Goal: Transaction & Acquisition: Purchase product/service

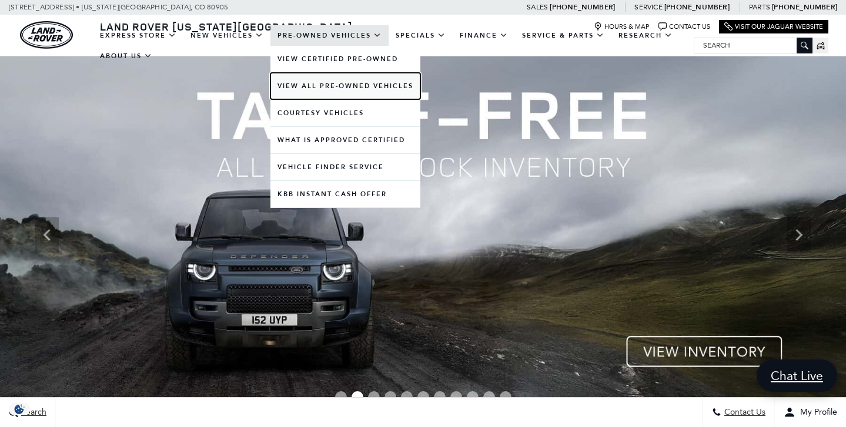
click at [337, 90] on link "View All Pre-Owned Vehicles" at bounding box center [345, 86] width 150 height 26
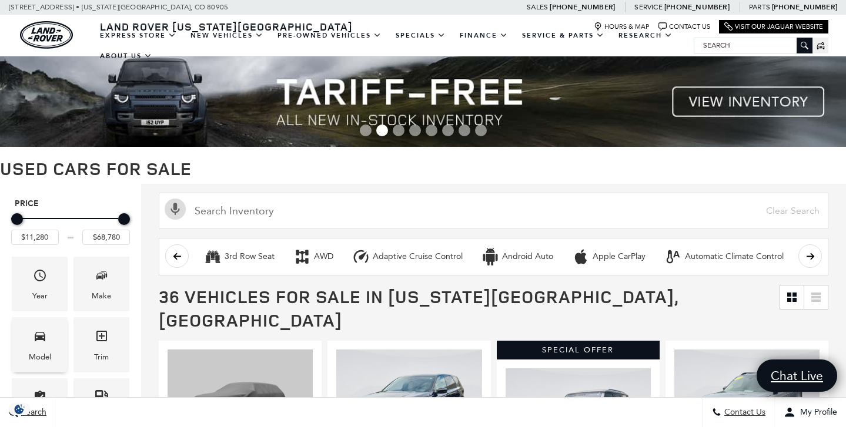
click at [48, 339] on div "Model" at bounding box center [40, 344] width 56 height 55
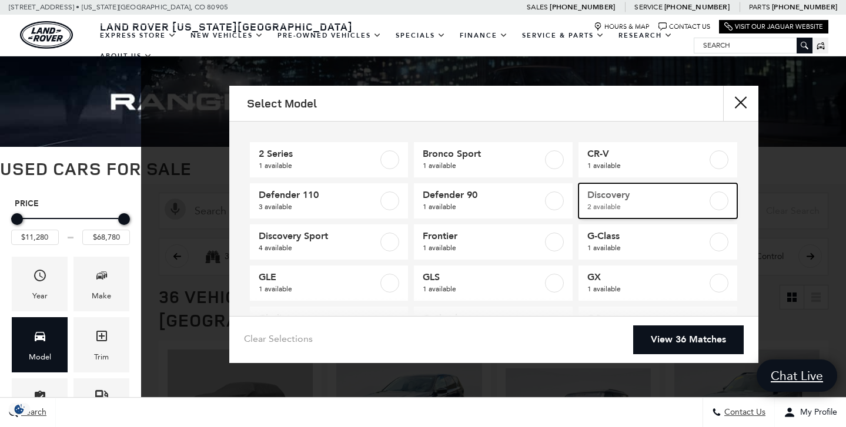
click at [724, 199] on label at bounding box center [718, 201] width 19 height 19
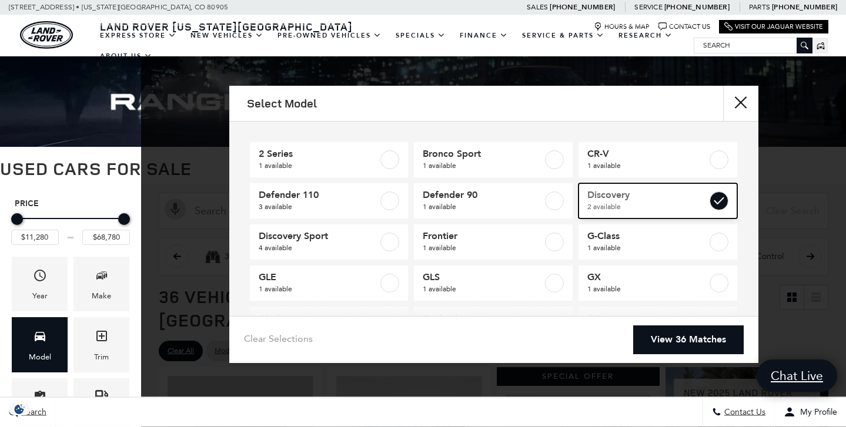
type input "$43,154"
type input "$54,615"
checkbox input "true"
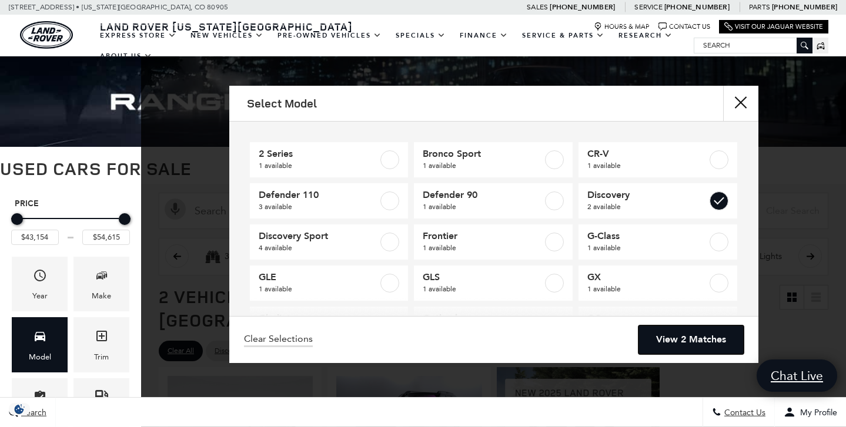
click at [687, 342] on link "View 2 Matches" at bounding box center [690, 340] width 105 height 29
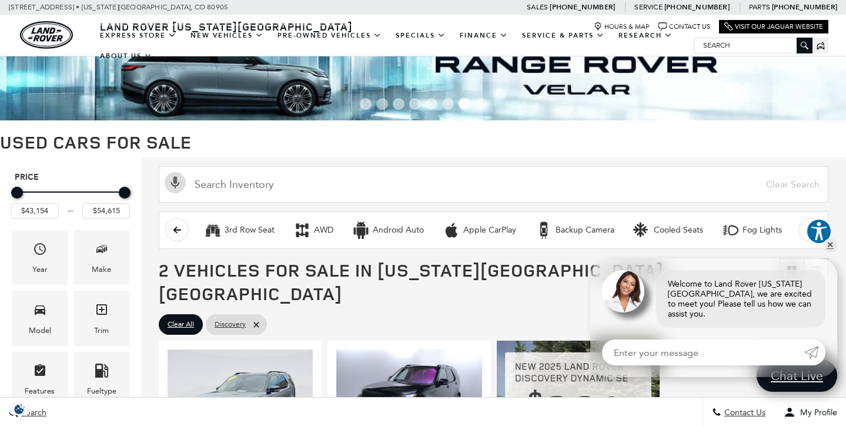
scroll to position [15, 0]
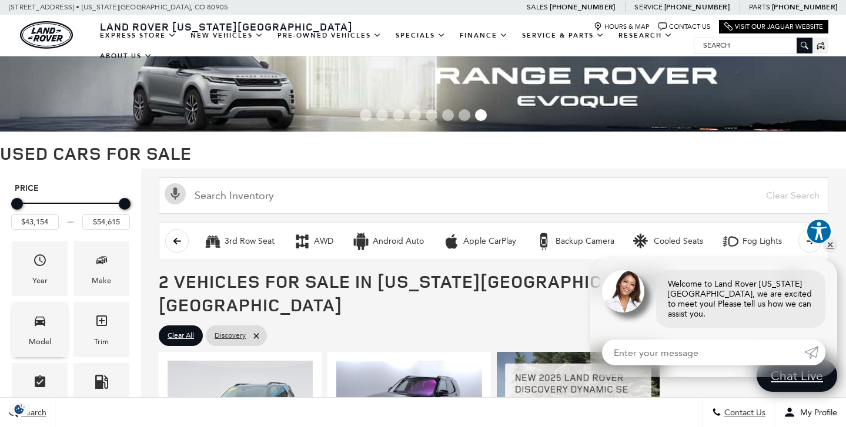
click at [42, 323] on icon "Model" at bounding box center [40, 321] width 11 height 9
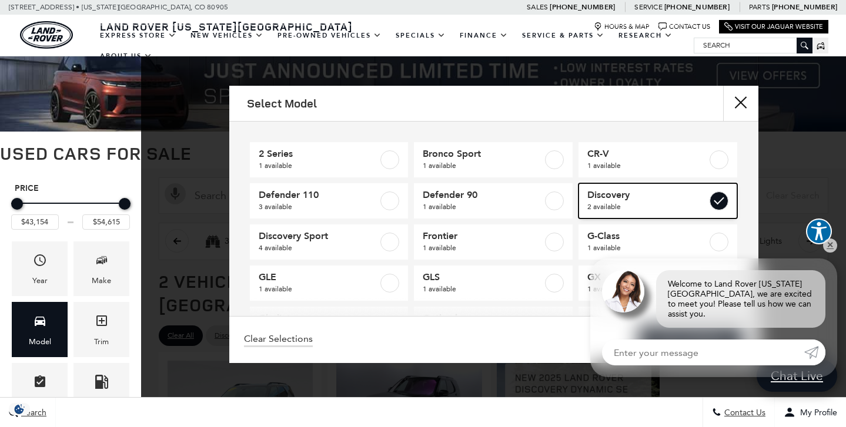
click at [721, 200] on label at bounding box center [718, 201] width 19 height 19
type input "$11,280"
type input "$68,780"
checkbox input "false"
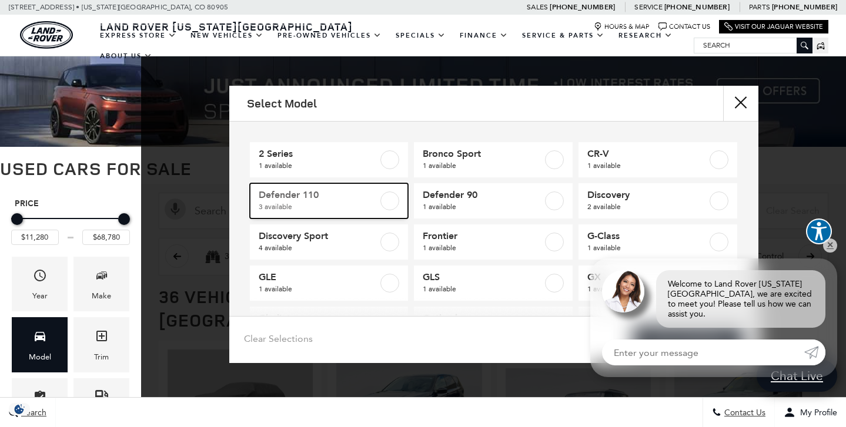
click at [383, 198] on label at bounding box center [389, 201] width 19 height 19
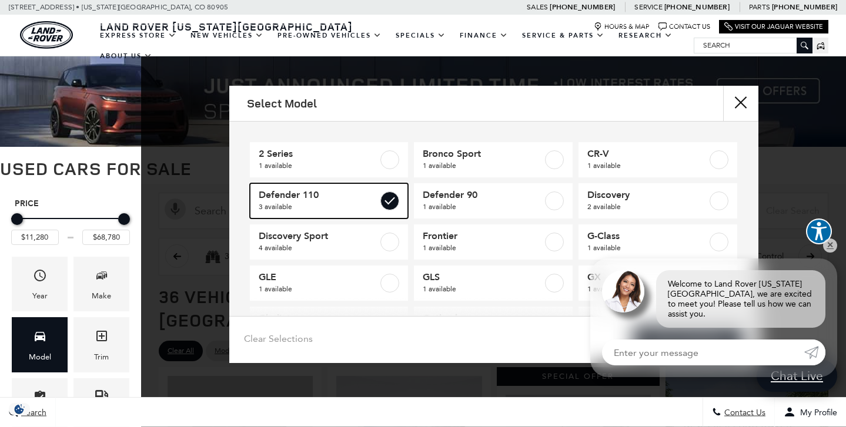
type input "$41,964"
type input "$66,589"
checkbox input "true"
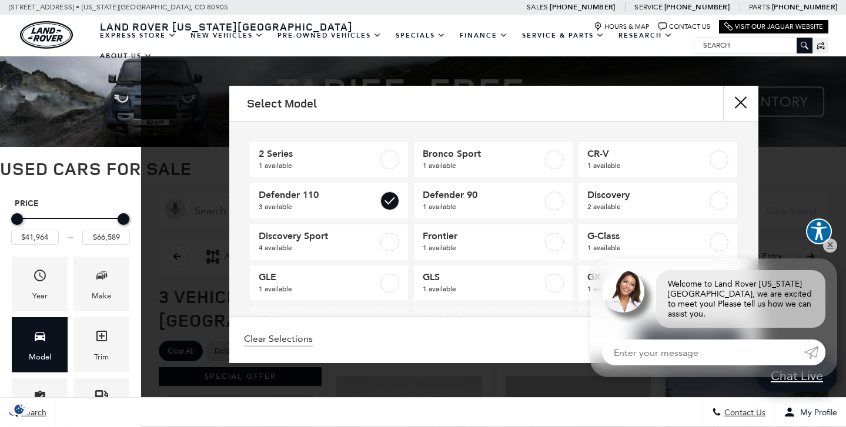
click at [836, 256] on div "Select Model 2 Series 1 available Bronco Sport 1 available CR-V 1 available Def…" at bounding box center [493, 224] width 705 height 277
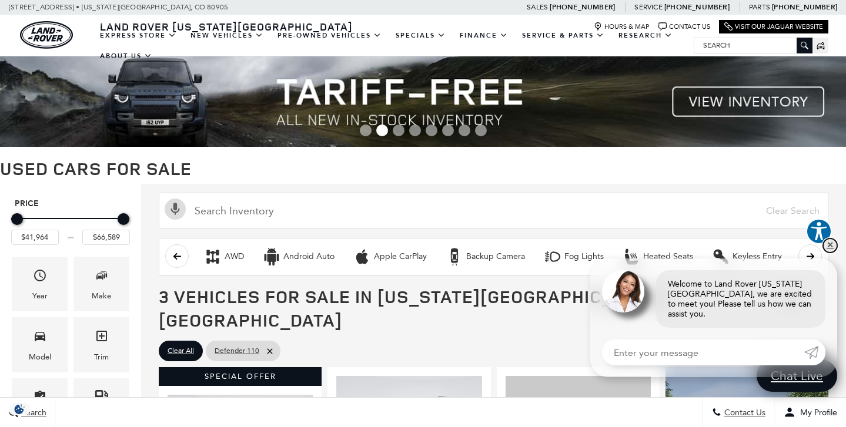
click at [830, 253] on link "✕" at bounding box center [830, 246] width 14 height 14
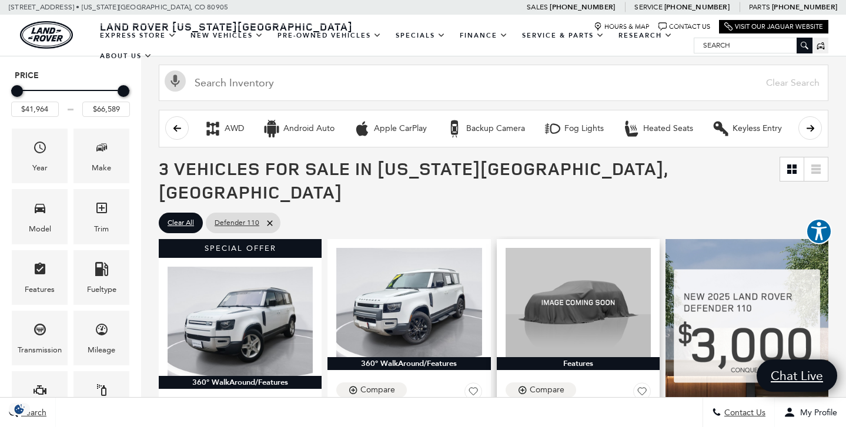
scroll to position [129, 0]
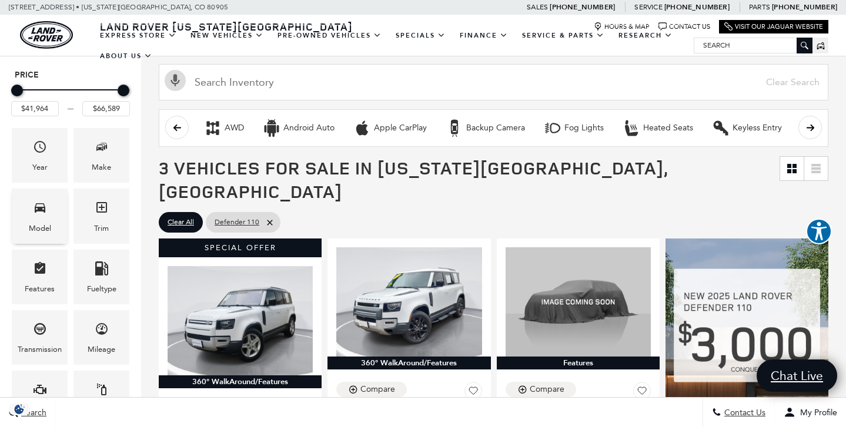
click at [35, 226] on div "Model" at bounding box center [40, 228] width 22 height 13
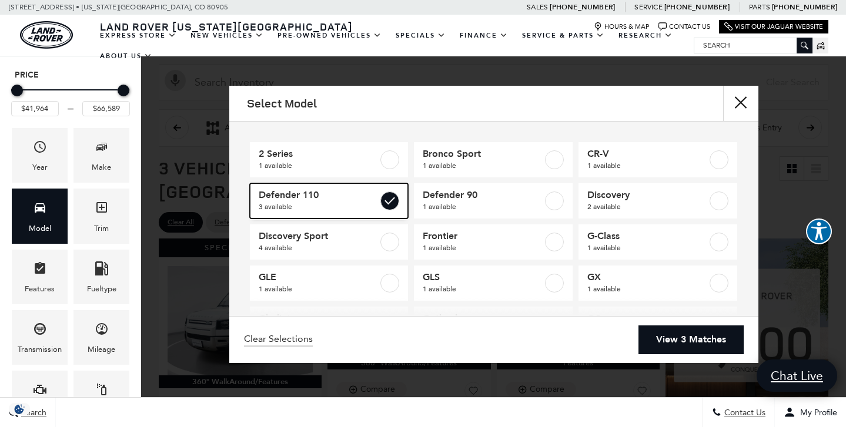
click at [391, 204] on label at bounding box center [389, 201] width 19 height 19
type input "$11,280"
type input "$68,780"
checkbox input "false"
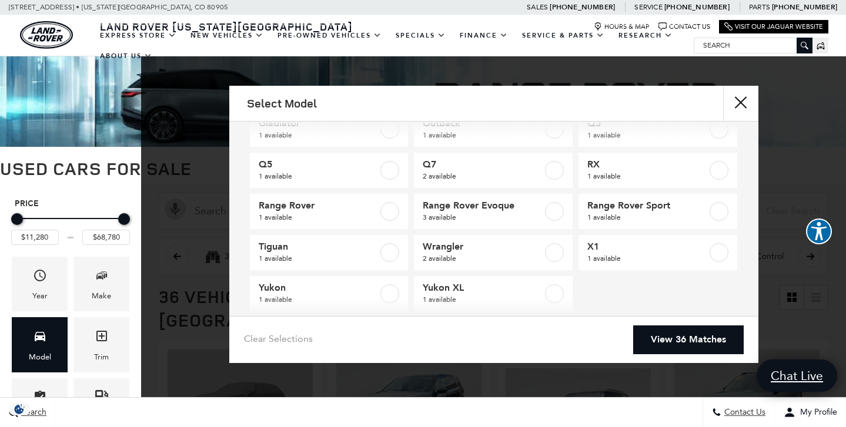
scroll to position [198, 0]
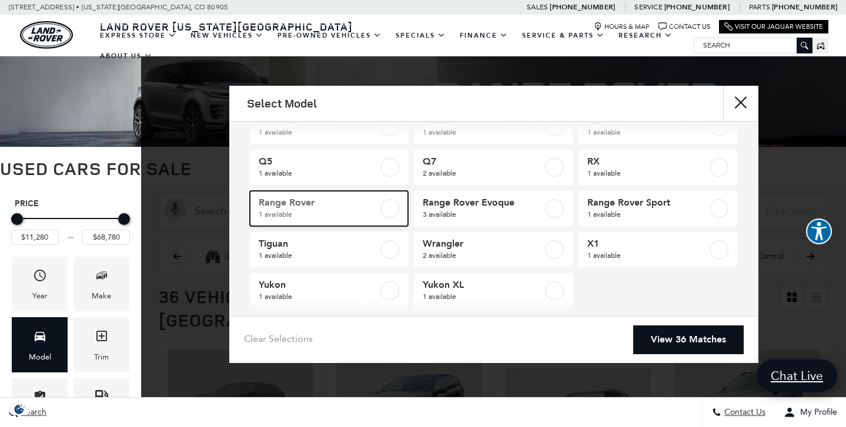
click at [387, 208] on label at bounding box center [389, 208] width 19 height 19
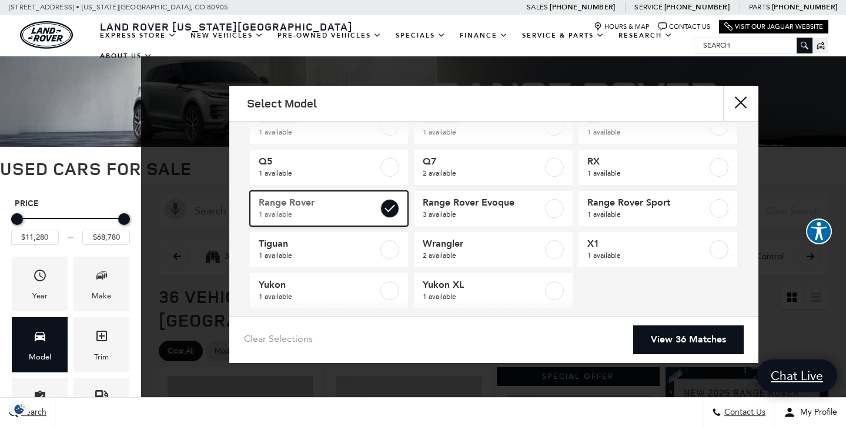
type input "$68,780"
checkbox input "true"
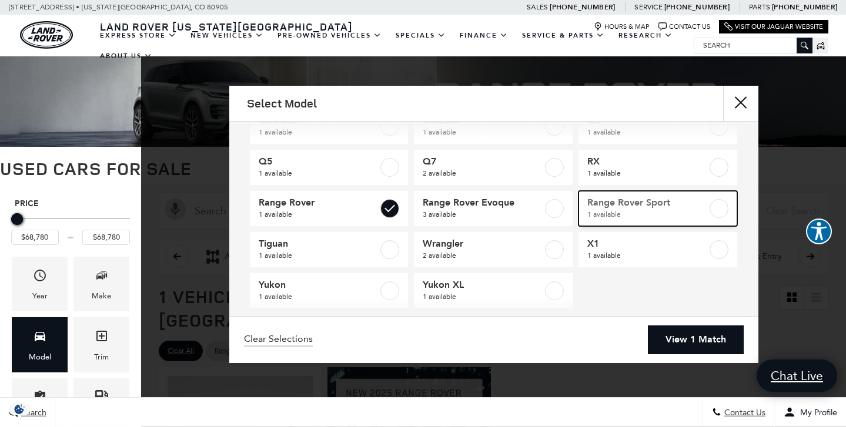
click at [712, 207] on label at bounding box center [718, 208] width 19 height 19
checkbox input "true"
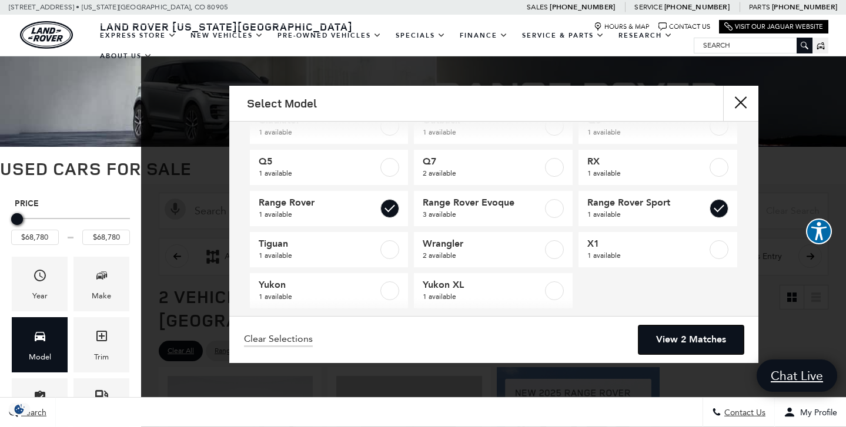
click at [686, 341] on link "View 2 Matches" at bounding box center [690, 340] width 105 height 29
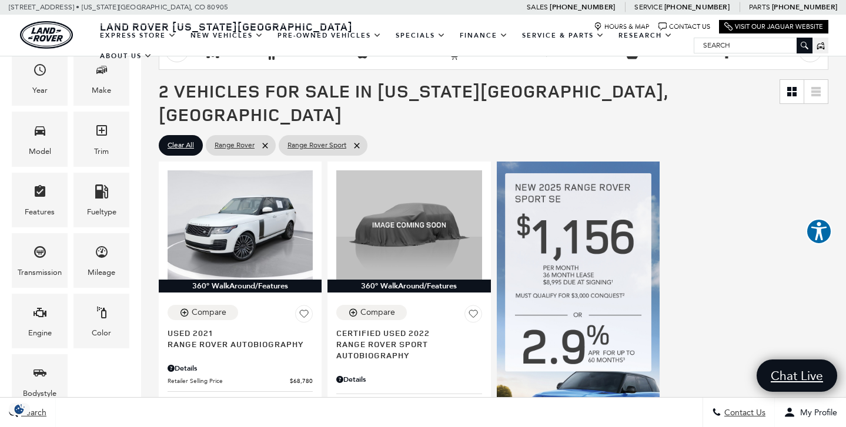
scroll to position [205, 0]
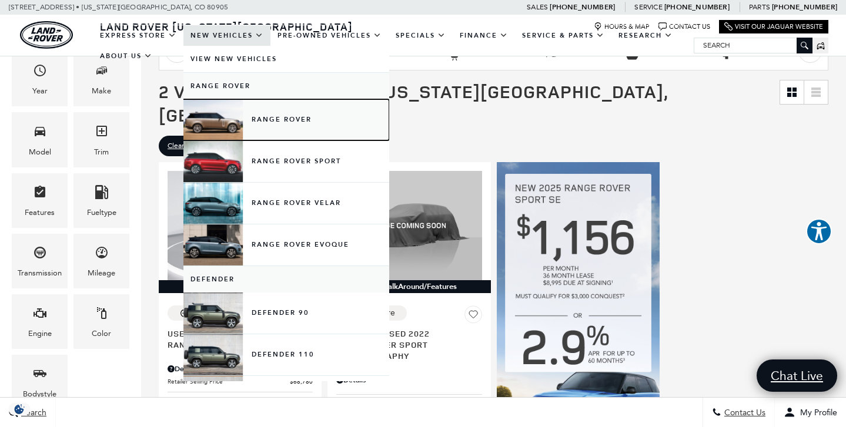
click at [264, 125] on link "Range Rover" at bounding box center [286, 119] width 206 height 41
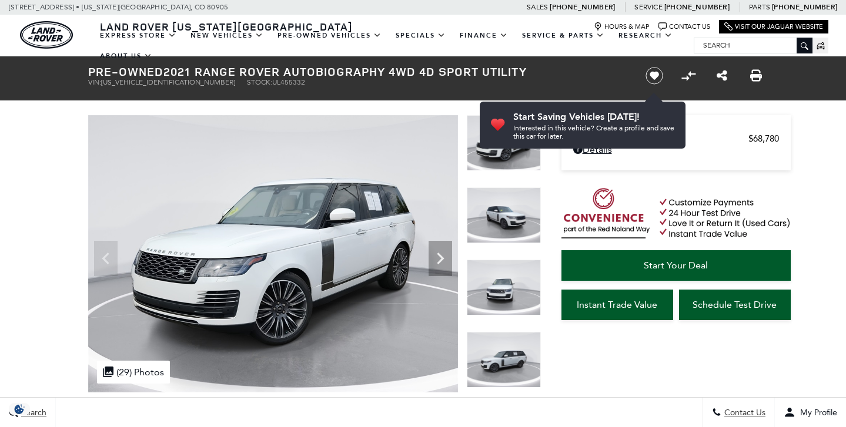
click at [437, 258] on icon "Next" at bounding box center [440, 259] width 24 height 24
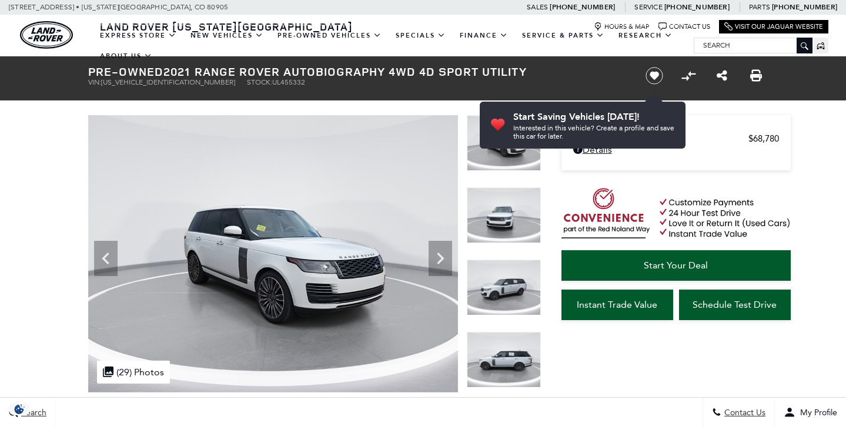
click at [437, 258] on icon "Next" at bounding box center [440, 259] width 24 height 24
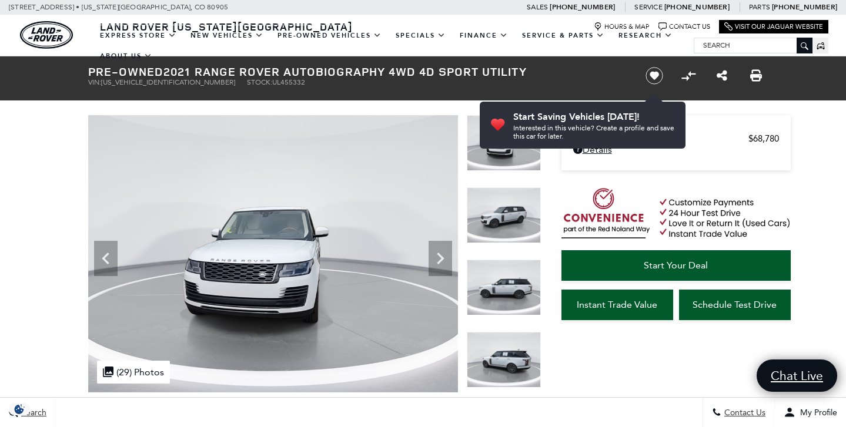
click at [437, 258] on icon "Next" at bounding box center [440, 259] width 24 height 24
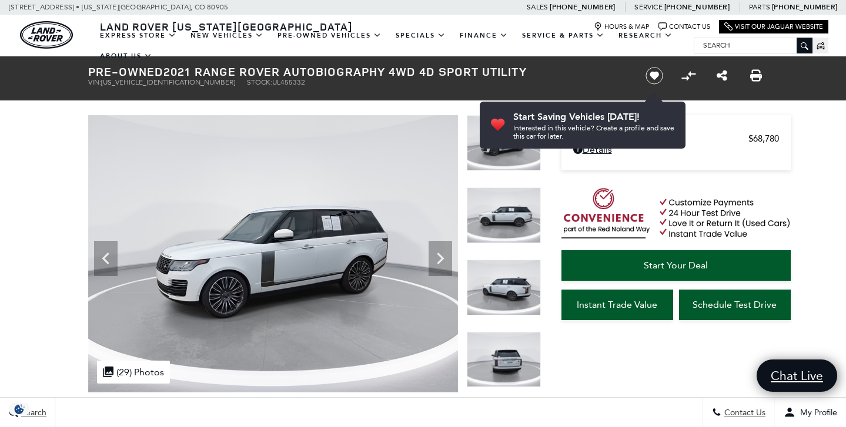
click at [437, 258] on icon "Next" at bounding box center [440, 259] width 24 height 24
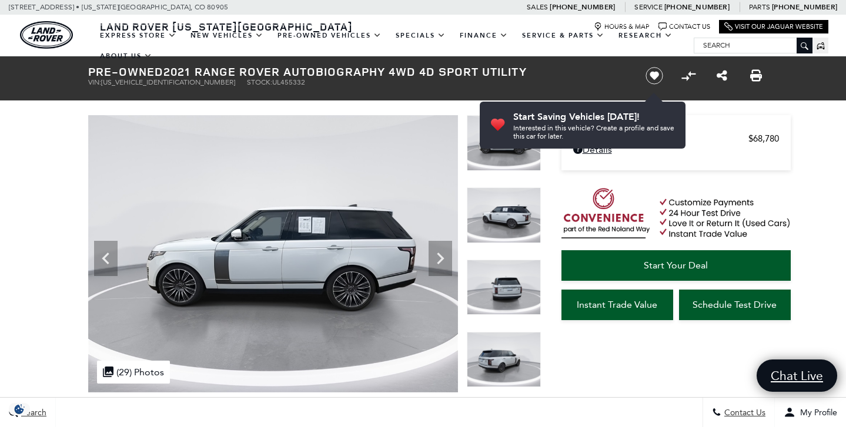
click at [437, 258] on icon "Next" at bounding box center [440, 259] width 24 height 24
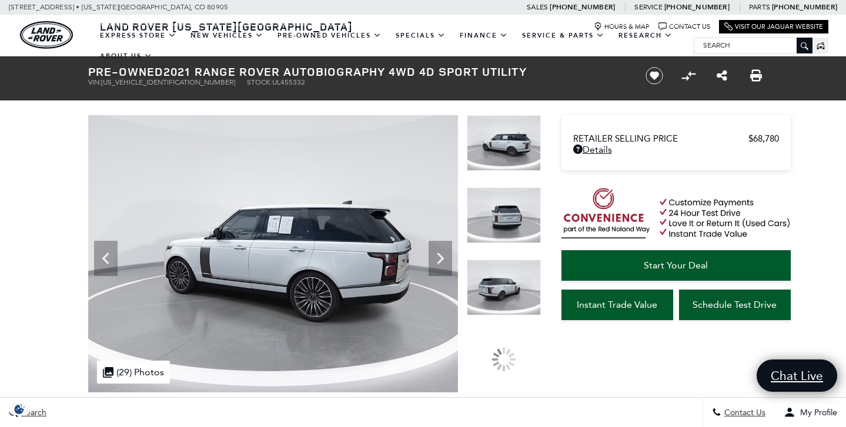
click at [437, 258] on icon "Next" at bounding box center [440, 259] width 24 height 24
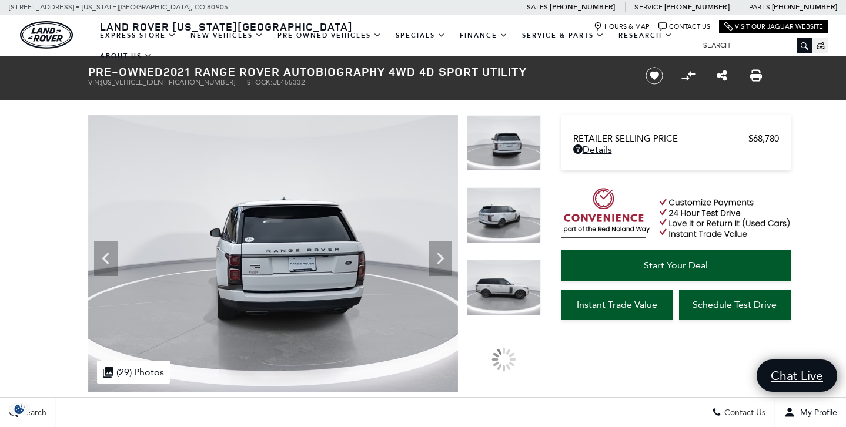
click at [437, 258] on icon "Next" at bounding box center [440, 259] width 24 height 24
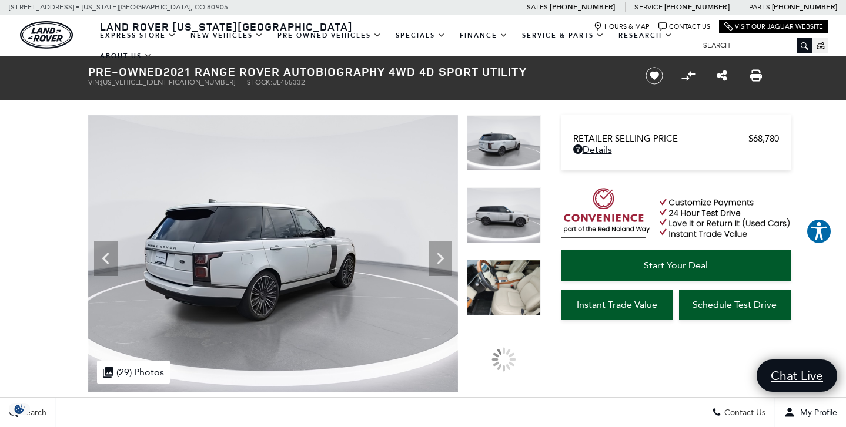
click at [437, 258] on icon "Next" at bounding box center [440, 259] width 24 height 24
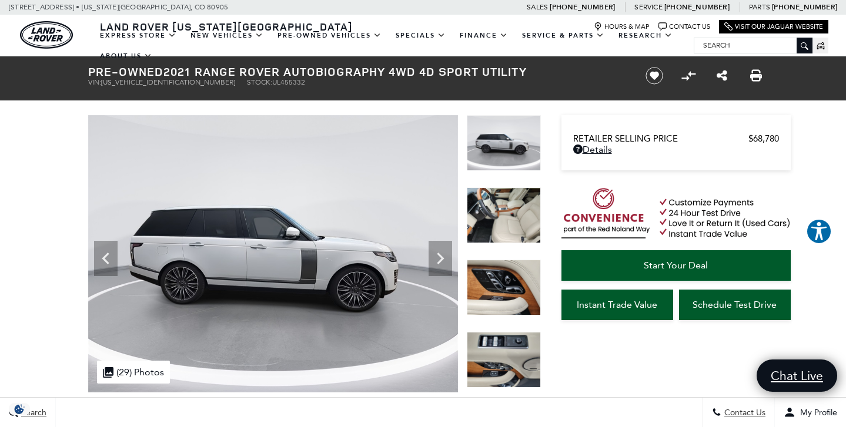
click at [437, 258] on icon "Next" at bounding box center [440, 259] width 24 height 24
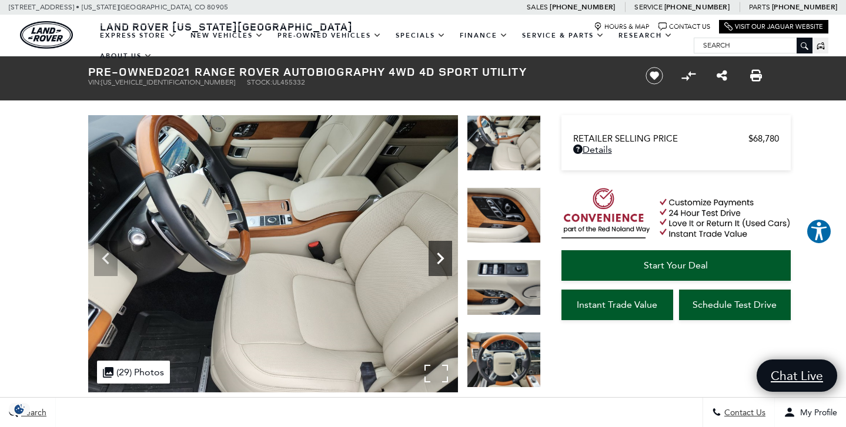
click at [440, 258] on icon "Next" at bounding box center [440, 259] width 24 height 24
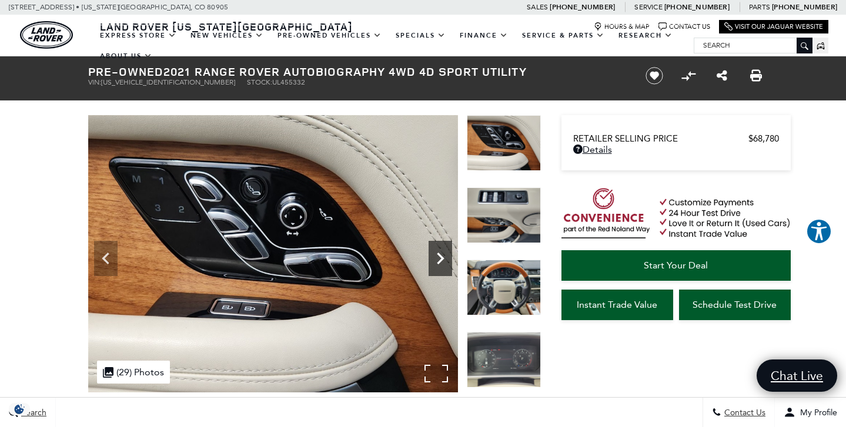
click at [440, 258] on icon "Next" at bounding box center [440, 259] width 24 height 24
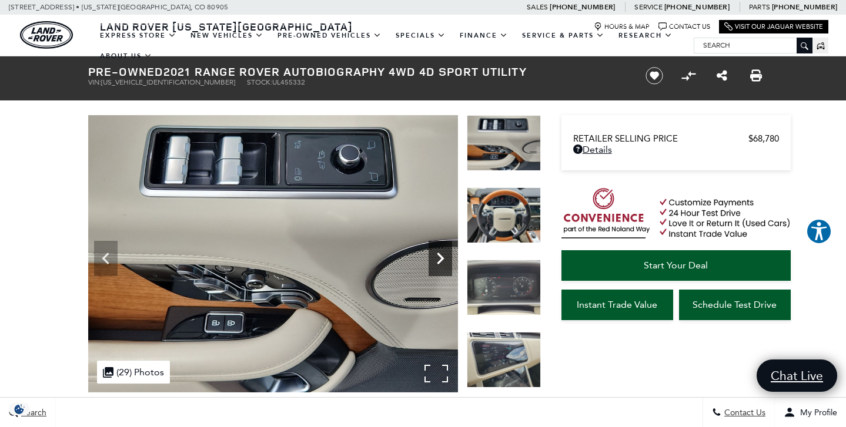
click at [440, 258] on icon "Next" at bounding box center [440, 259] width 24 height 24
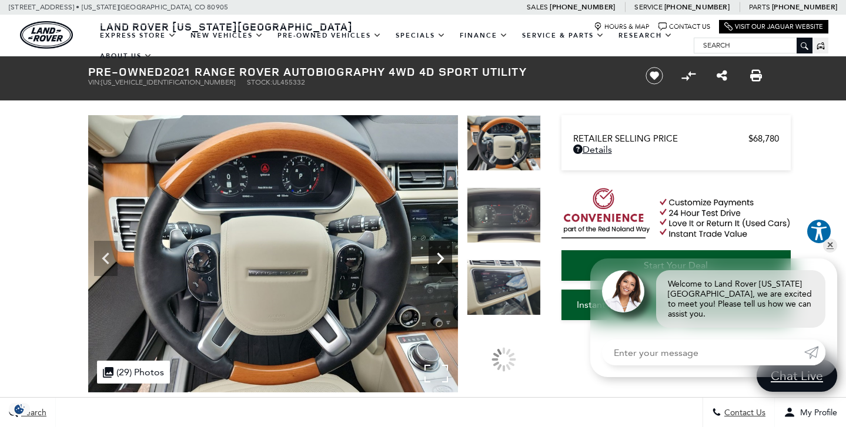
click at [440, 258] on icon "Next" at bounding box center [440, 259] width 24 height 24
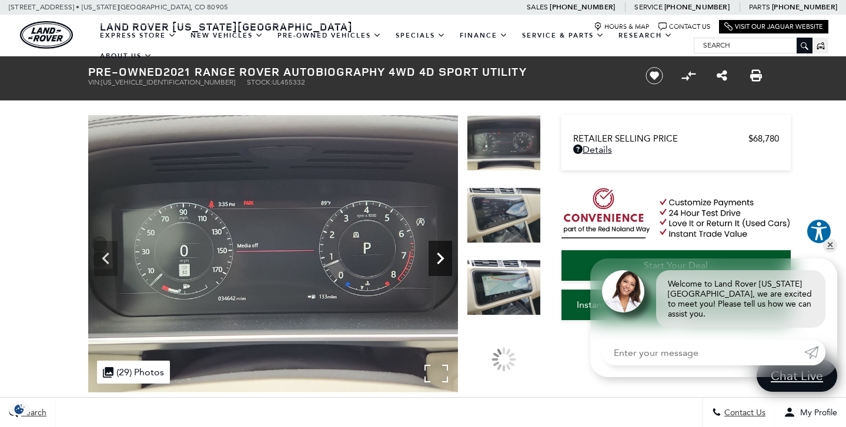
click at [440, 258] on icon "Next" at bounding box center [440, 259] width 24 height 24
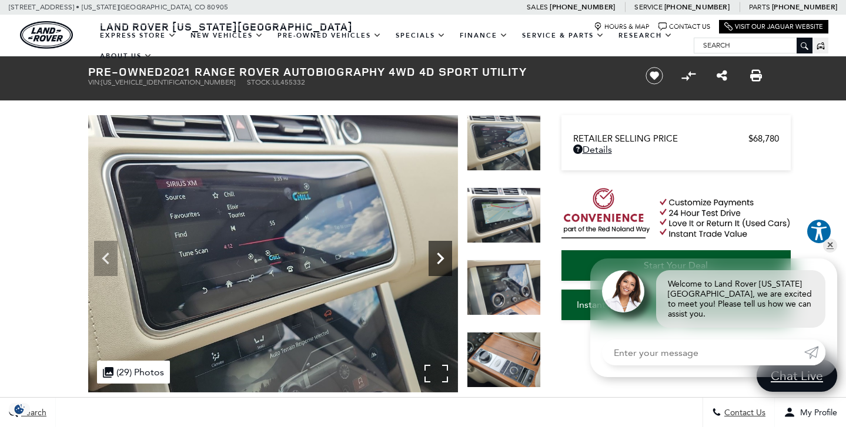
click at [440, 258] on icon "Next" at bounding box center [440, 259] width 24 height 24
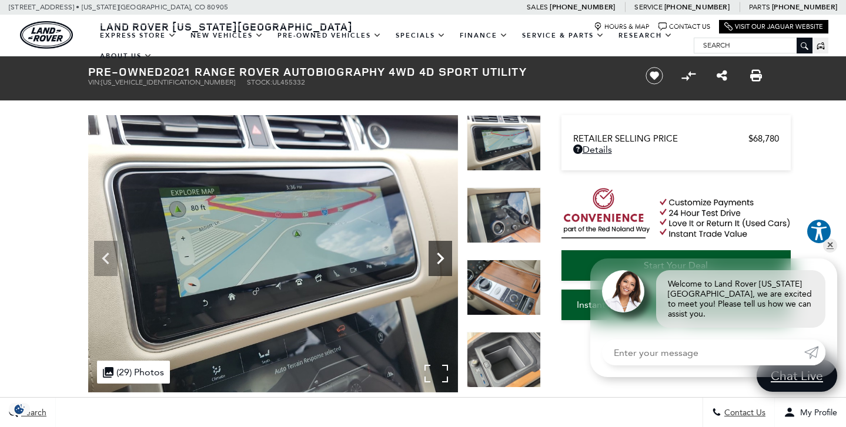
click at [440, 258] on icon "Next" at bounding box center [440, 259] width 24 height 24
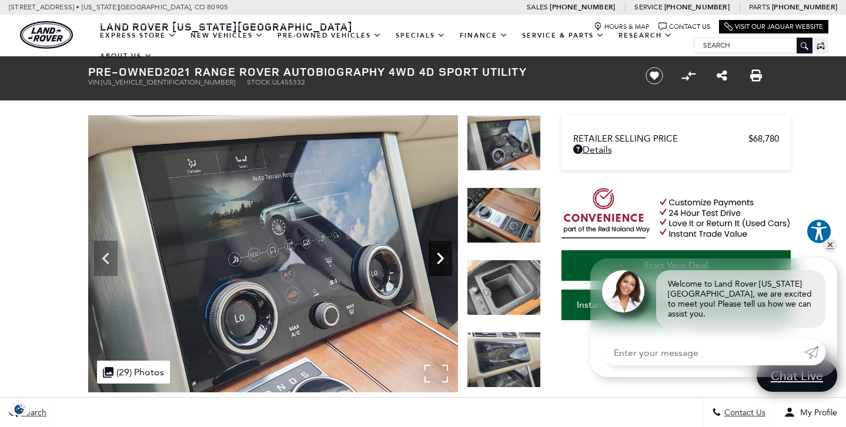
click at [440, 258] on icon "Next" at bounding box center [440, 259] width 24 height 24
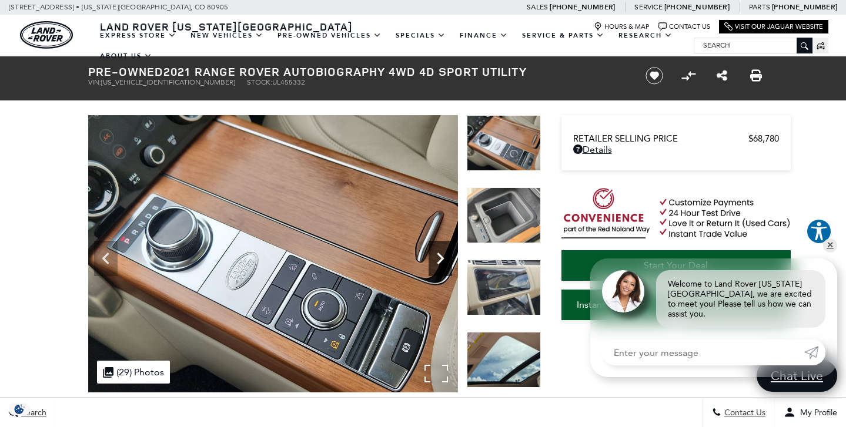
click at [440, 258] on icon "Next" at bounding box center [440, 259] width 24 height 24
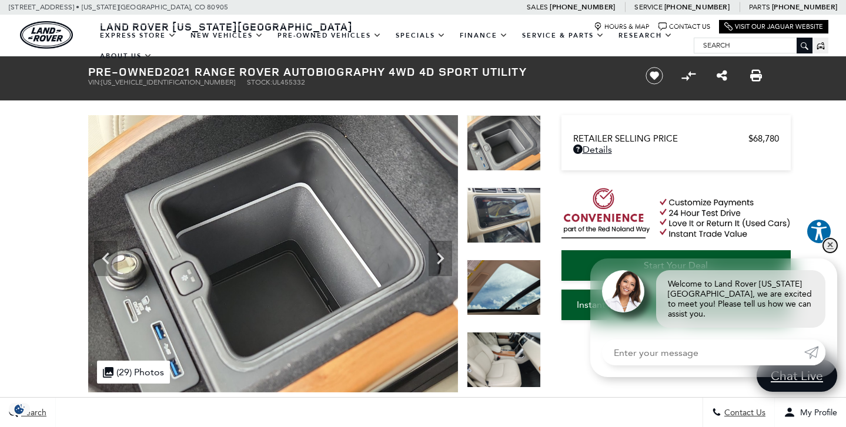
click at [832, 253] on link "✕" at bounding box center [830, 246] width 14 height 14
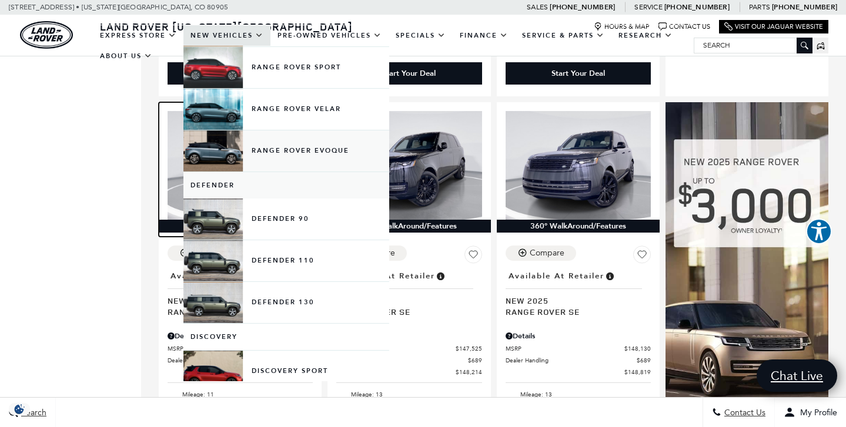
scroll to position [106, 0]
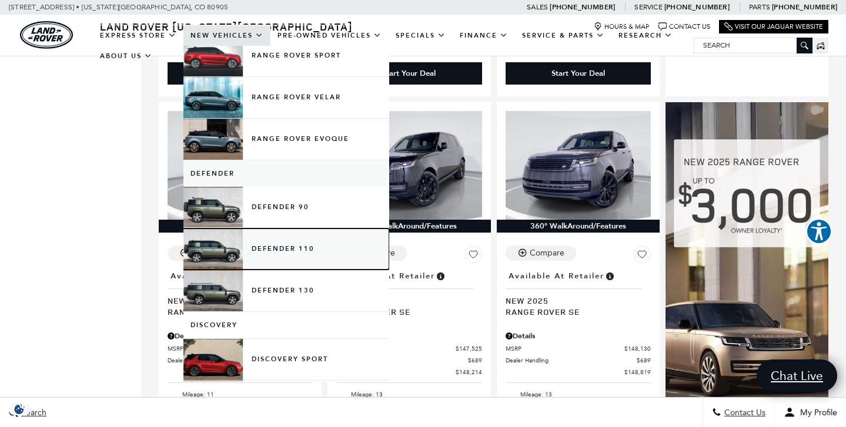
click at [233, 254] on link "Defender 110" at bounding box center [286, 249] width 206 height 41
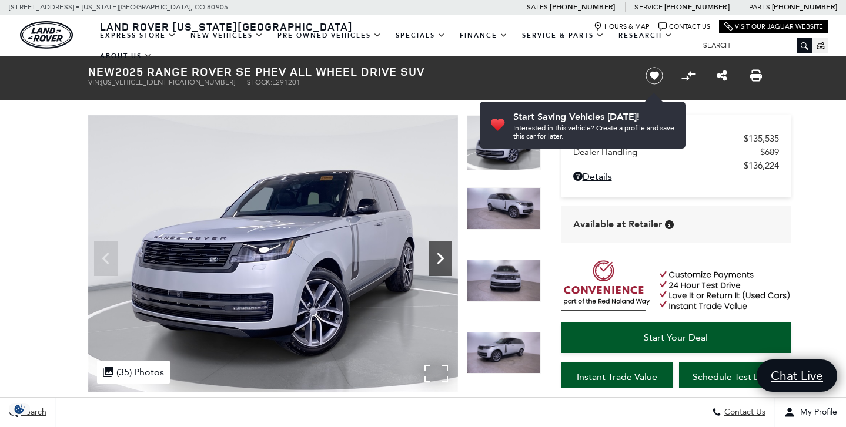
click at [436, 262] on icon "Next" at bounding box center [440, 259] width 24 height 24
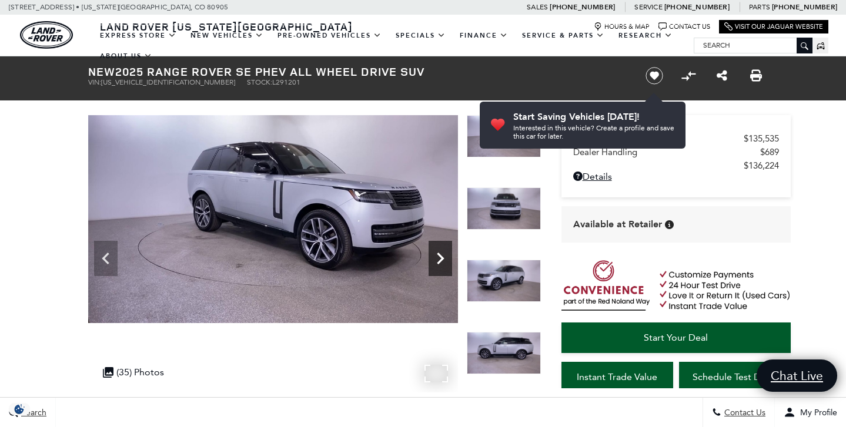
click at [436, 262] on icon "Next" at bounding box center [440, 259] width 24 height 24
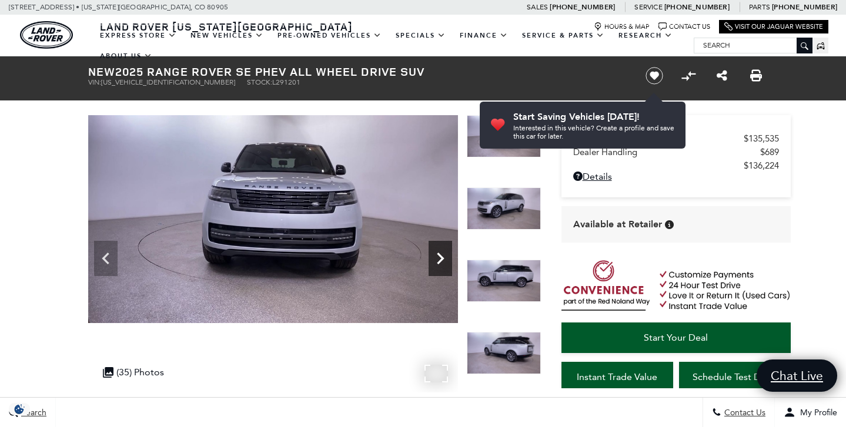
click at [436, 262] on icon "Next" at bounding box center [440, 259] width 24 height 24
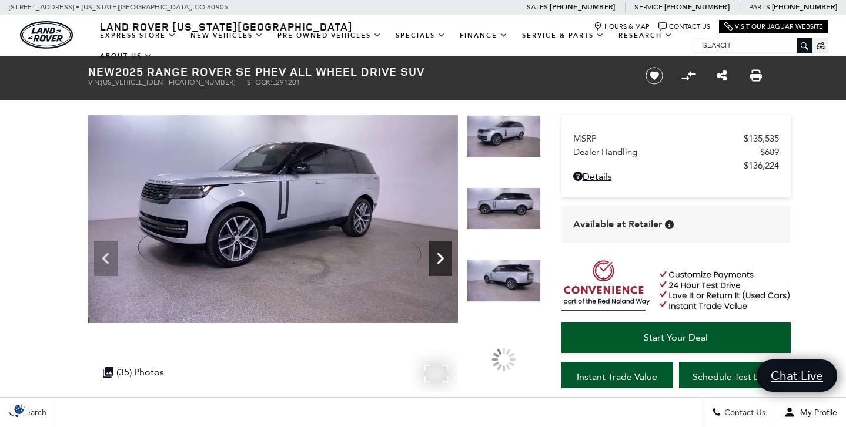
click at [436, 262] on icon "Next" at bounding box center [440, 259] width 24 height 24
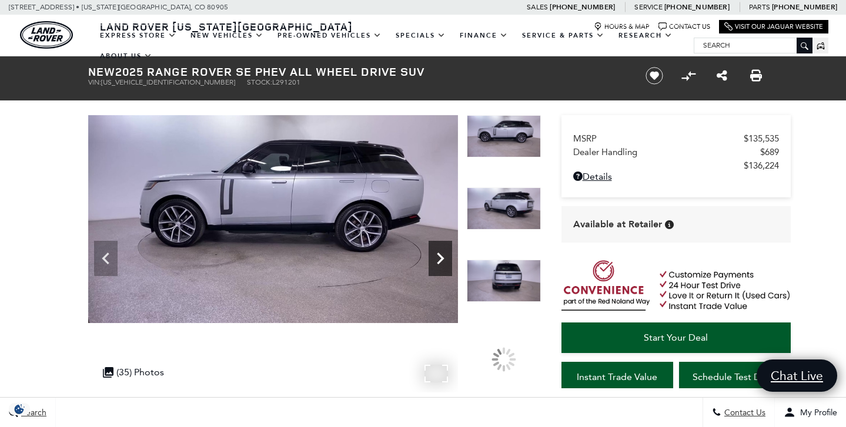
click at [436, 262] on icon "Next" at bounding box center [440, 259] width 24 height 24
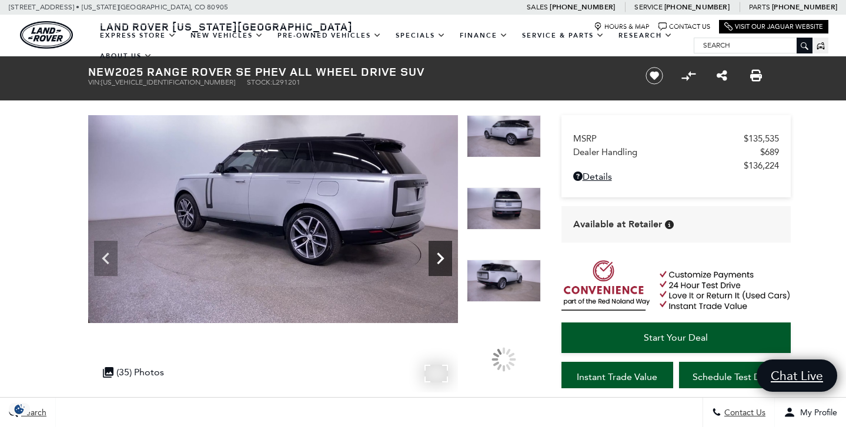
click at [436, 262] on icon "Next" at bounding box center [440, 259] width 24 height 24
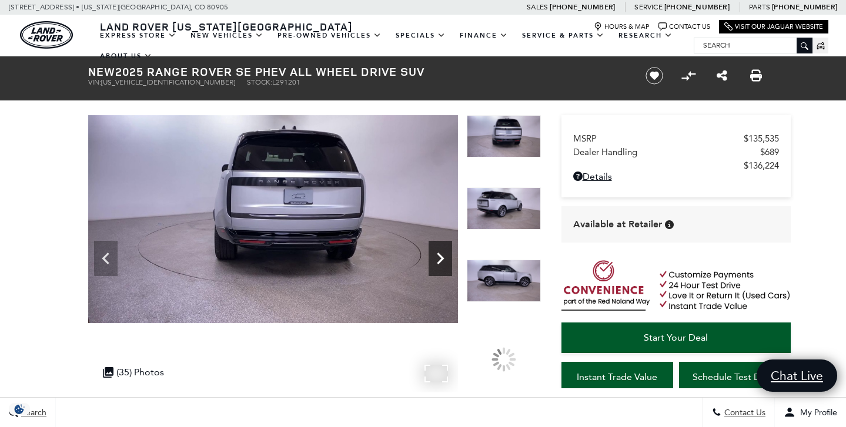
click at [436, 262] on icon "Next" at bounding box center [440, 259] width 24 height 24
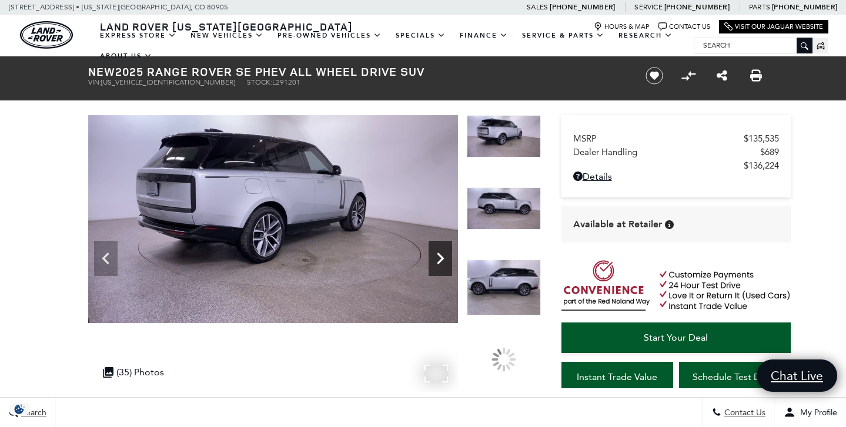
click at [436, 262] on icon "Next" at bounding box center [440, 259] width 24 height 24
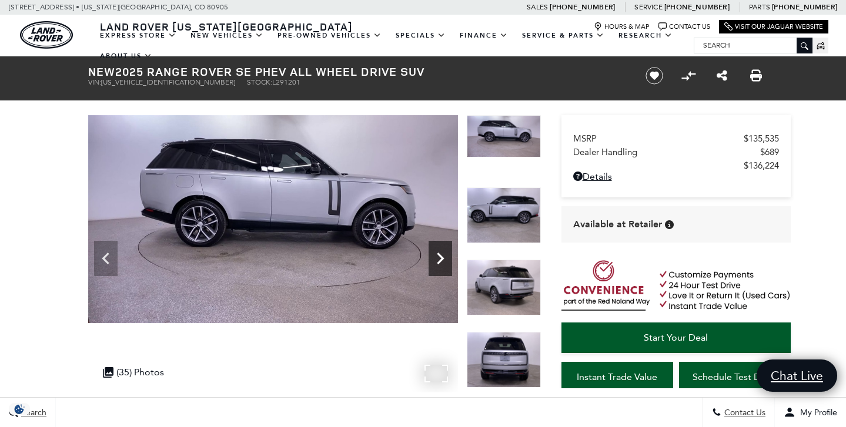
click at [436, 262] on icon "Next" at bounding box center [440, 259] width 24 height 24
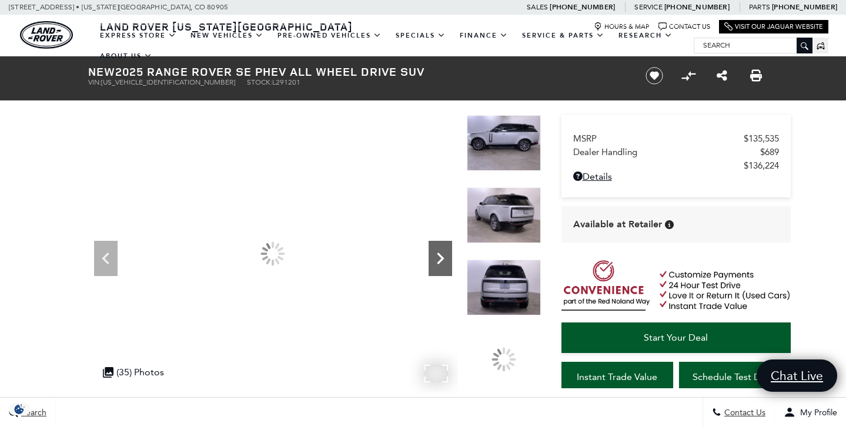
click at [436, 262] on icon "Next" at bounding box center [440, 259] width 24 height 24
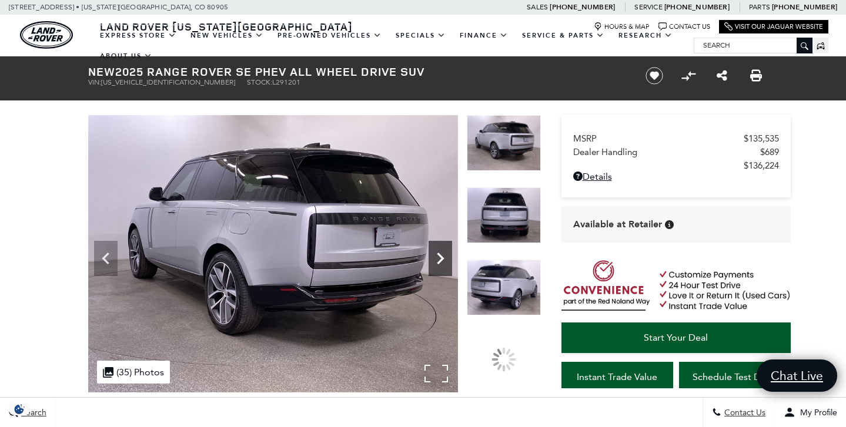
click at [436, 262] on icon "Next" at bounding box center [440, 259] width 24 height 24
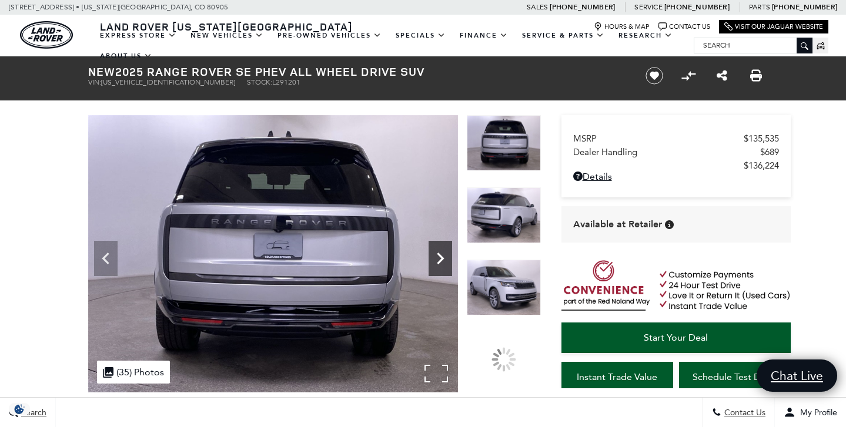
click at [436, 262] on icon "Next" at bounding box center [440, 259] width 24 height 24
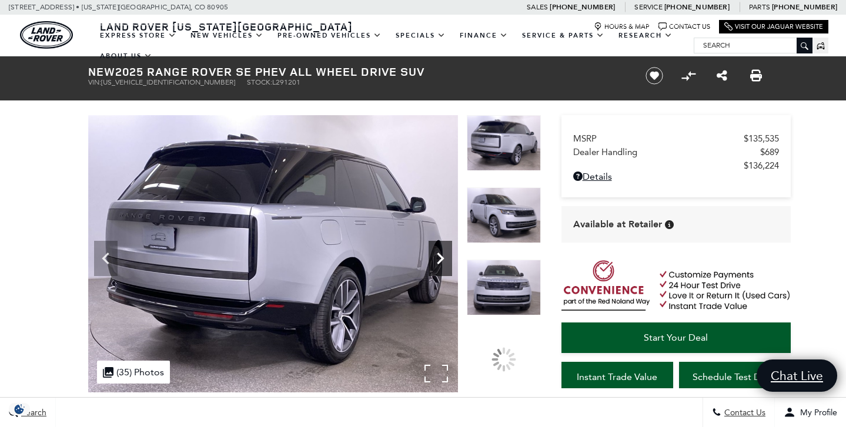
click at [436, 262] on icon "Next" at bounding box center [440, 259] width 24 height 24
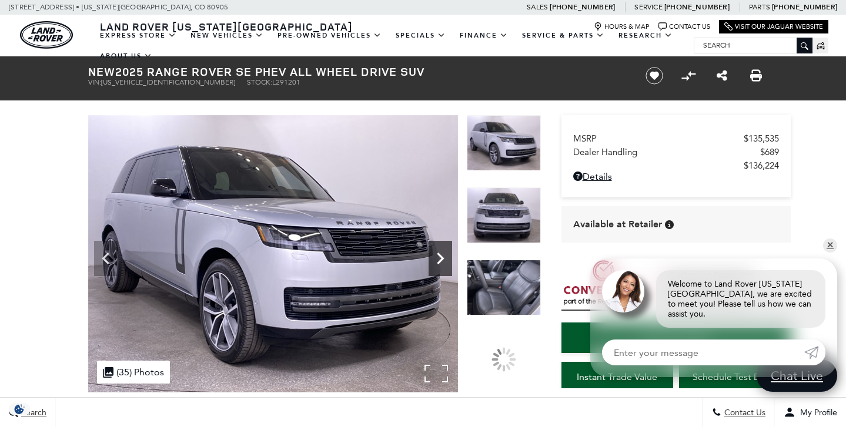
click at [436, 262] on icon "Next" at bounding box center [440, 259] width 24 height 24
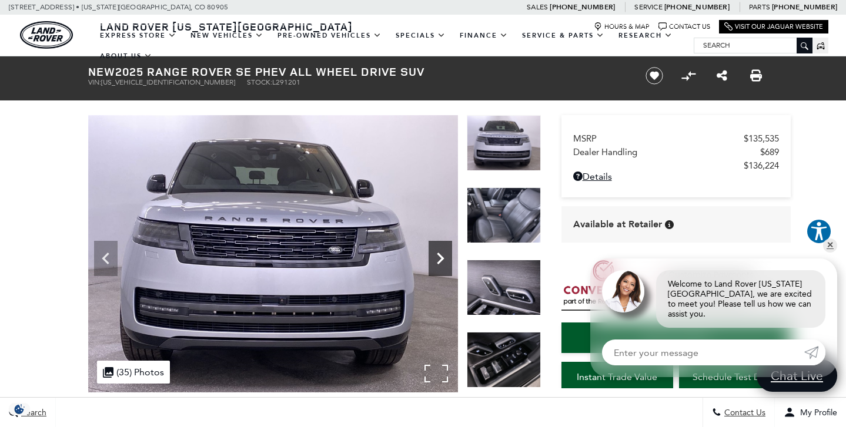
click at [436, 262] on icon "Next" at bounding box center [440, 259] width 24 height 24
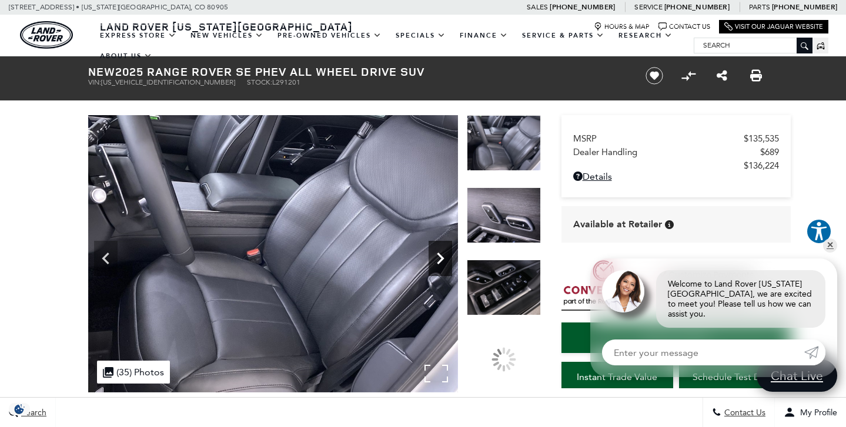
click at [436, 262] on icon "Next" at bounding box center [440, 259] width 24 height 24
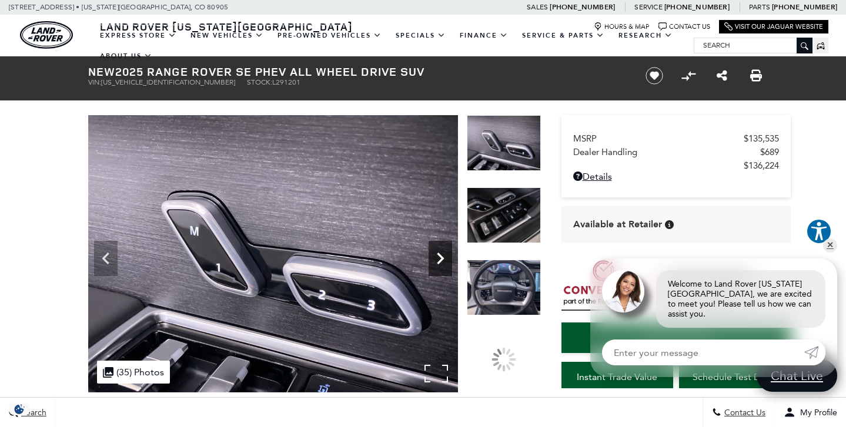
click at [436, 262] on icon "Next" at bounding box center [440, 259] width 24 height 24
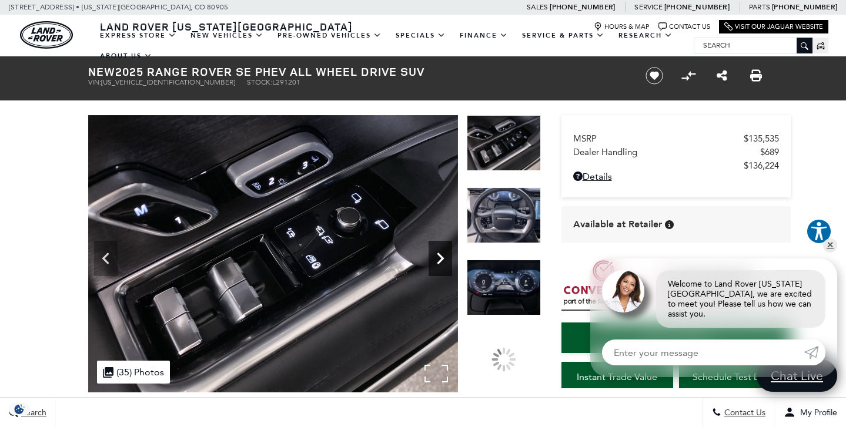
click at [436, 262] on icon "Next" at bounding box center [440, 259] width 24 height 24
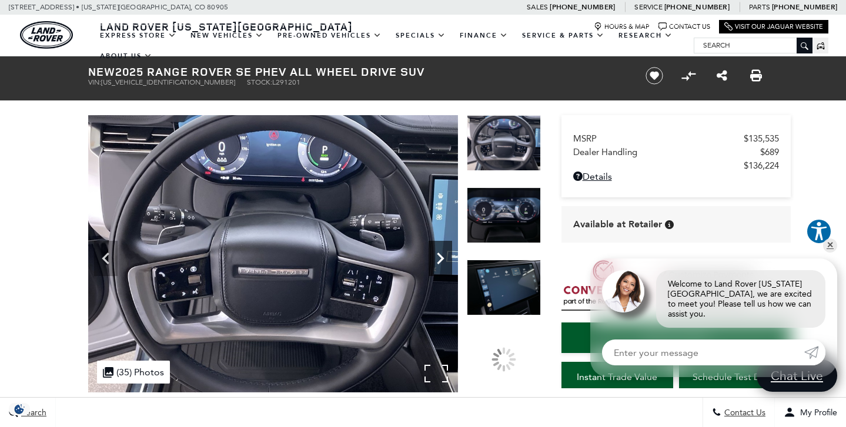
click at [436, 262] on icon "Next" at bounding box center [440, 259] width 24 height 24
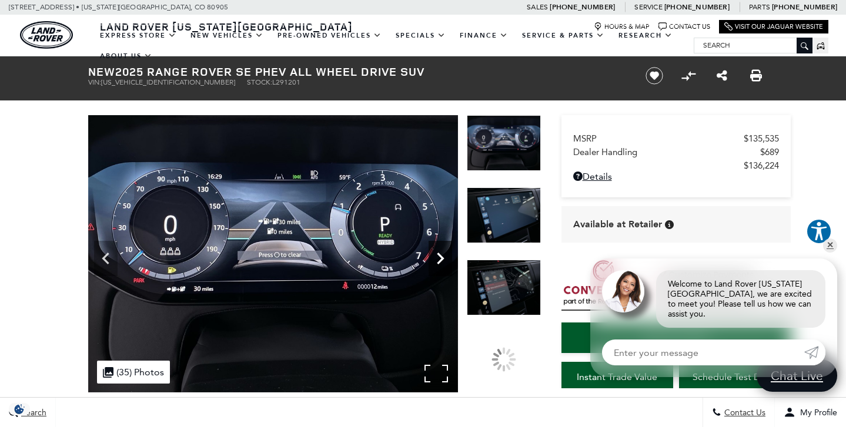
click at [436, 262] on icon "Next" at bounding box center [440, 259] width 24 height 24
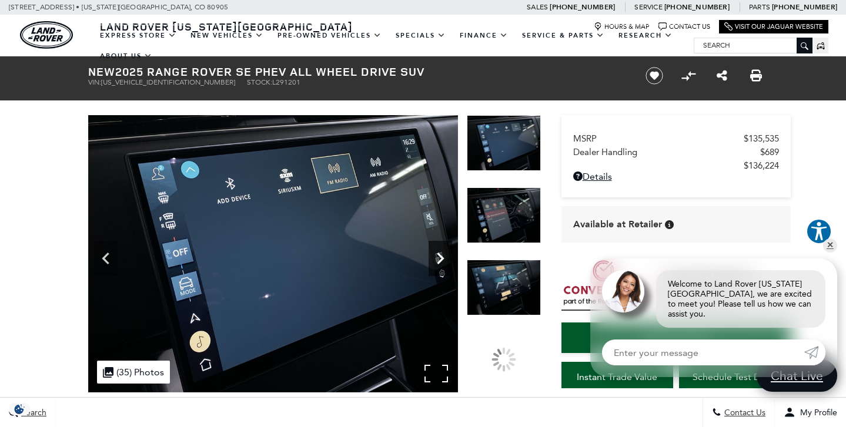
click at [436, 262] on icon "Next" at bounding box center [440, 259] width 24 height 24
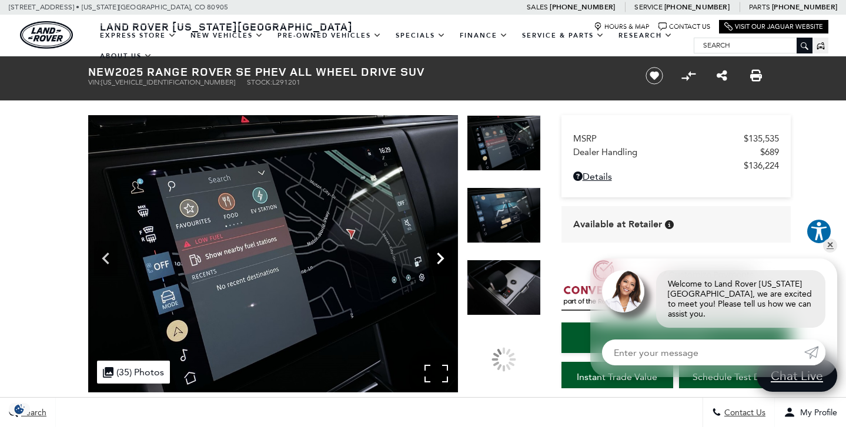
click at [436, 262] on icon "Next" at bounding box center [440, 259] width 24 height 24
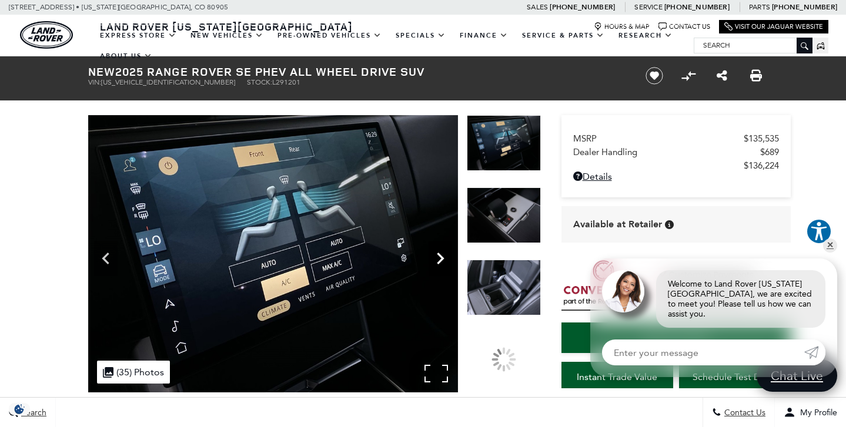
click at [436, 262] on icon "Next" at bounding box center [440, 259] width 24 height 24
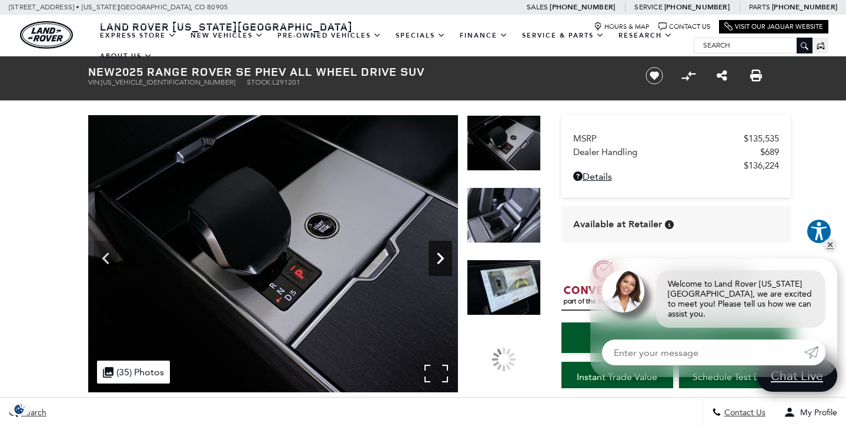
click at [436, 262] on icon "Next" at bounding box center [440, 259] width 24 height 24
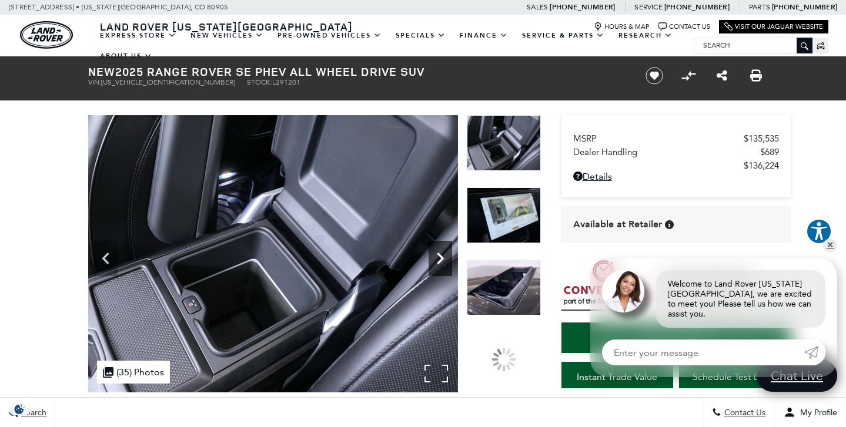
click at [436, 262] on icon "Next" at bounding box center [440, 259] width 24 height 24
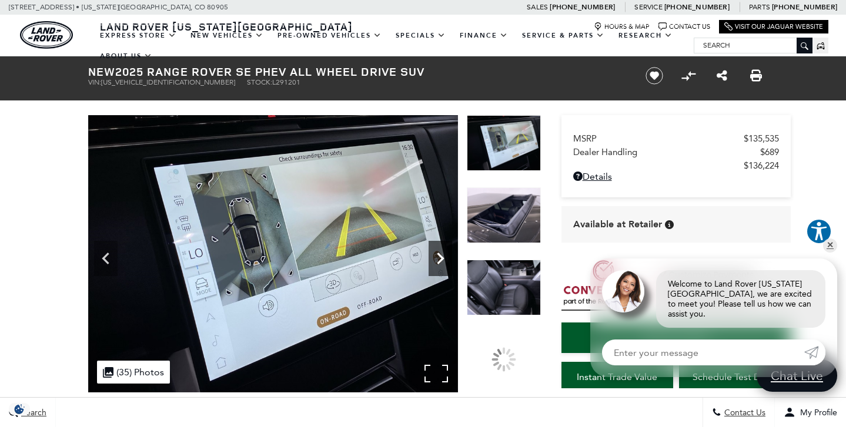
click at [436, 262] on icon "Next" at bounding box center [440, 259] width 24 height 24
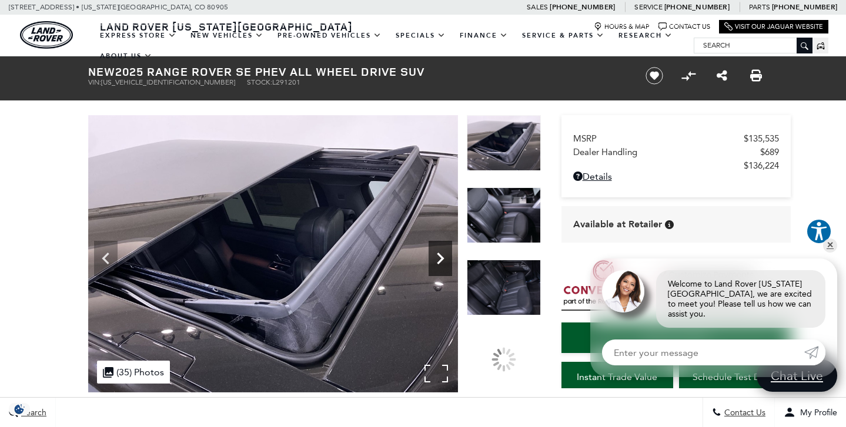
click at [436, 262] on icon "Next" at bounding box center [440, 259] width 24 height 24
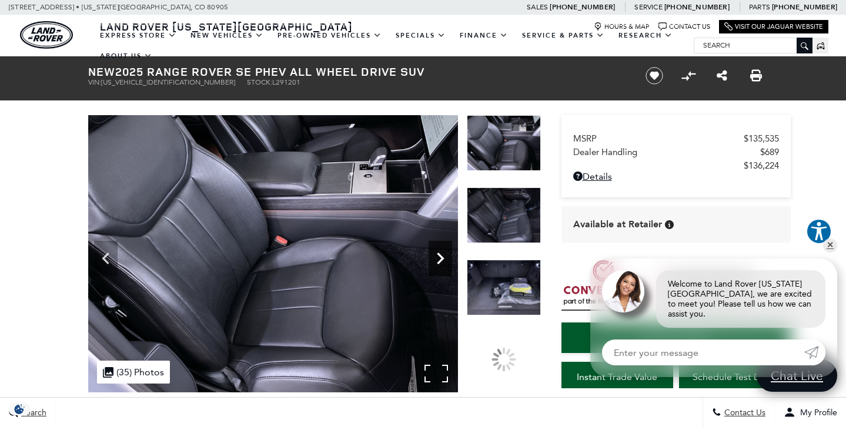
click at [436, 262] on icon "Next" at bounding box center [440, 259] width 24 height 24
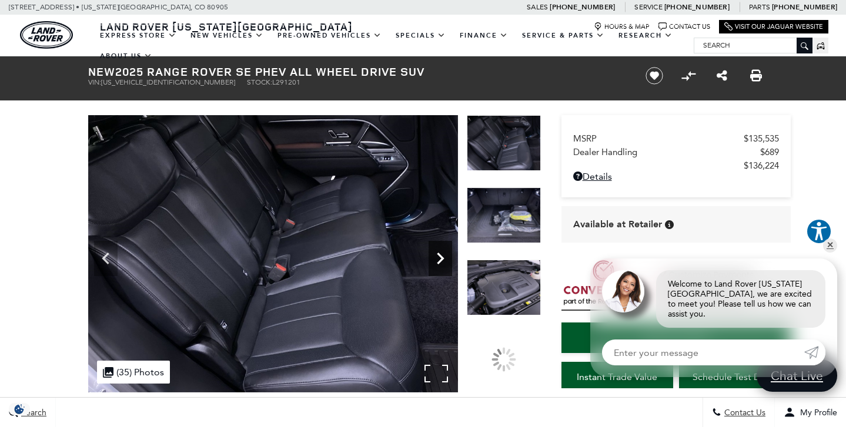
click at [436, 262] on icon "Next" at bounding box center [440, 259] width 24 height 24
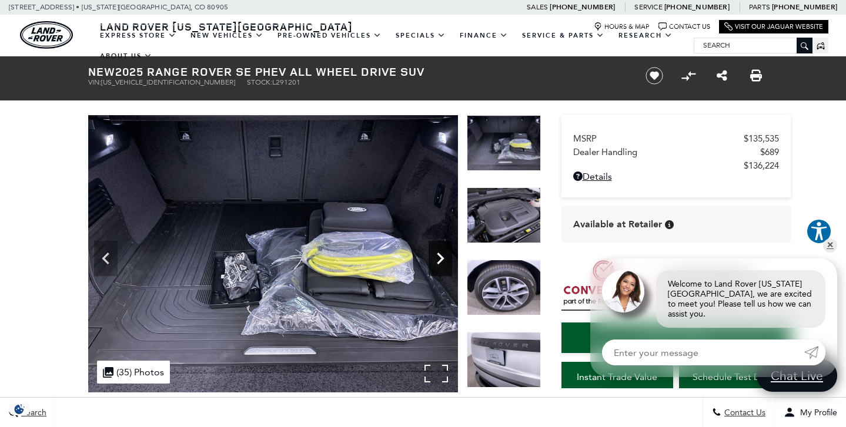
click at [436, 262] on icon "Next" at bounding box center [440, 259] width 24 height 24
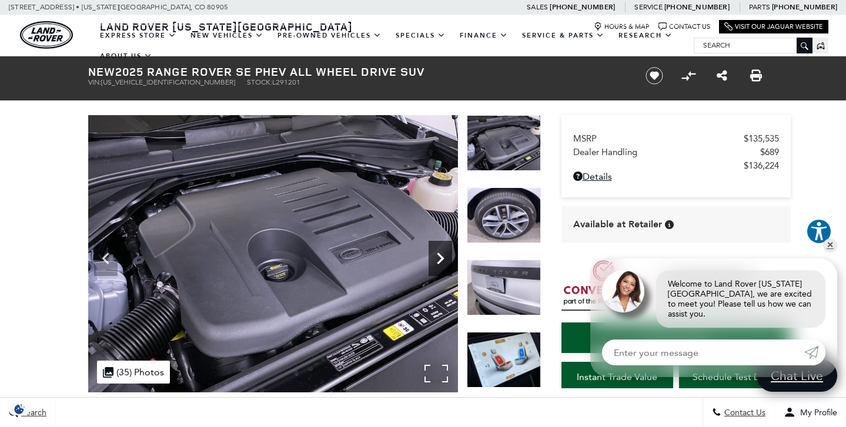
click at [436, 262] on icon "Next" at bounding box center [440, 259] width 24 height 24
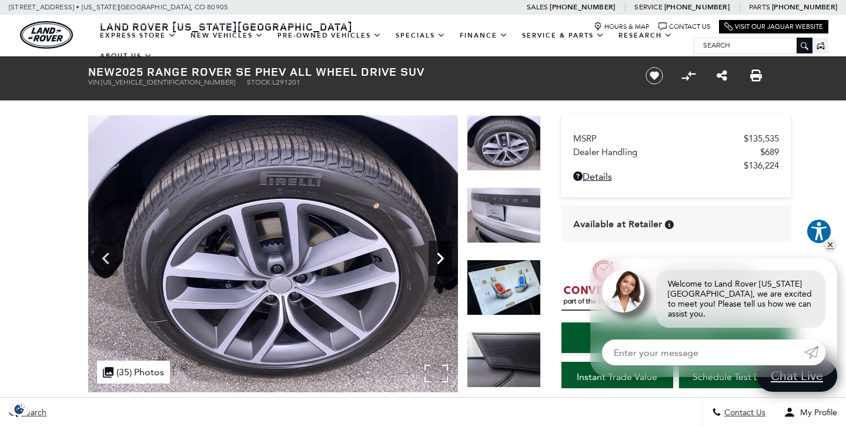
click at [436, 262] on icon "Next" at bounding box center [440, 259] width 24 height 24
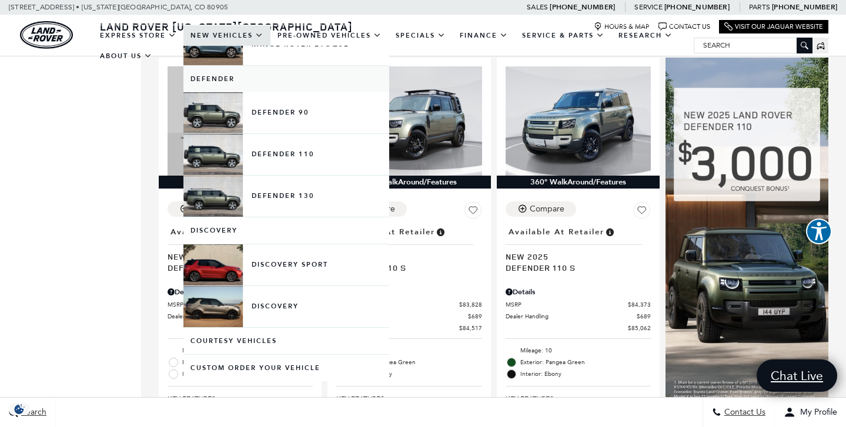
scroll to position [205, 0]
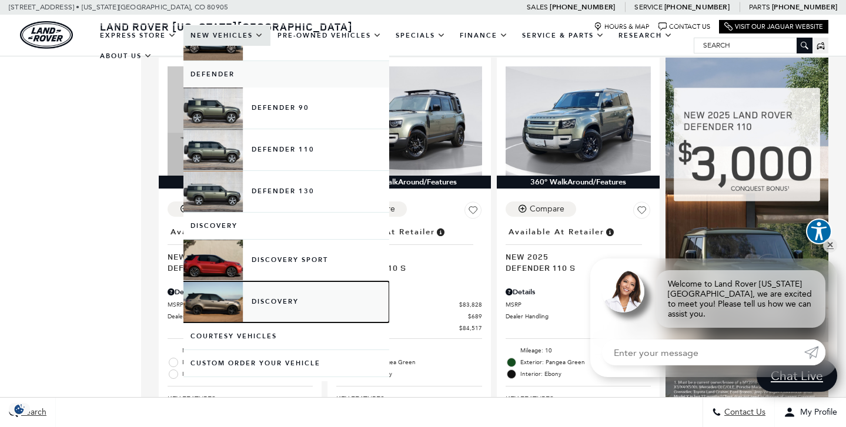
click at [233, 311] on link "Discovery" at bounding box center [286, 302] width 206 height 41
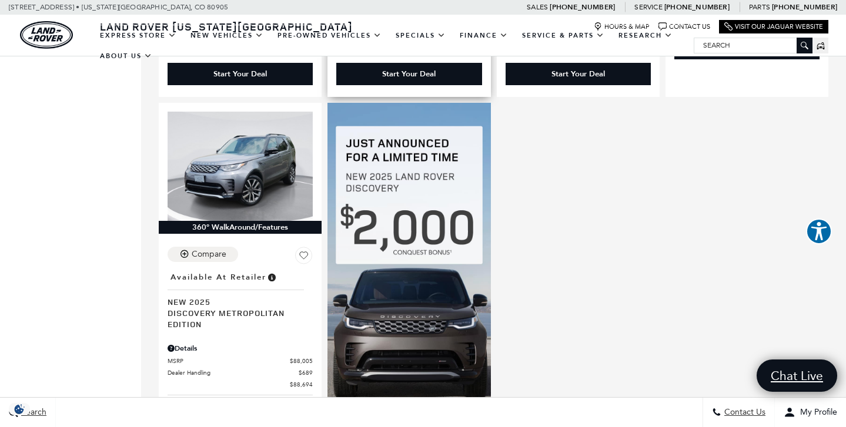
scroll to position [709, 0]
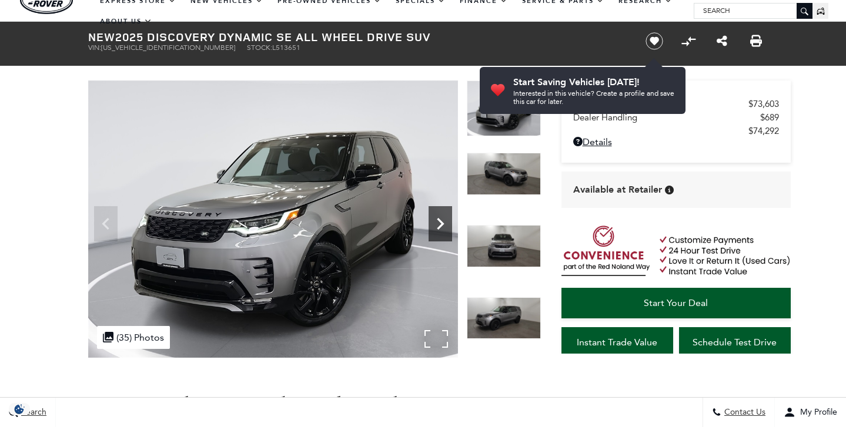
click at [438, 227] on icon "Next" at bounding box center [440, 224] width 7 height 12
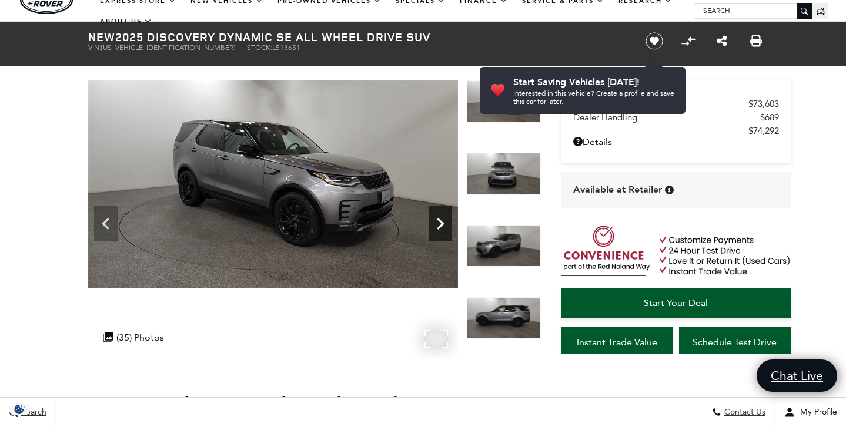
click at [438, 227] on icon "Next" at bounding box center [440, 224] width 7 height 12
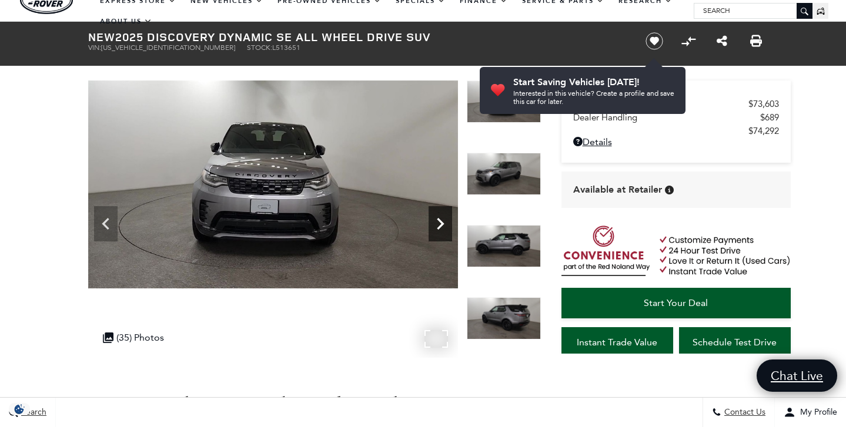
click at [438, 227] on icon "Next" at bounding box center [440, 224] width 7 height 12
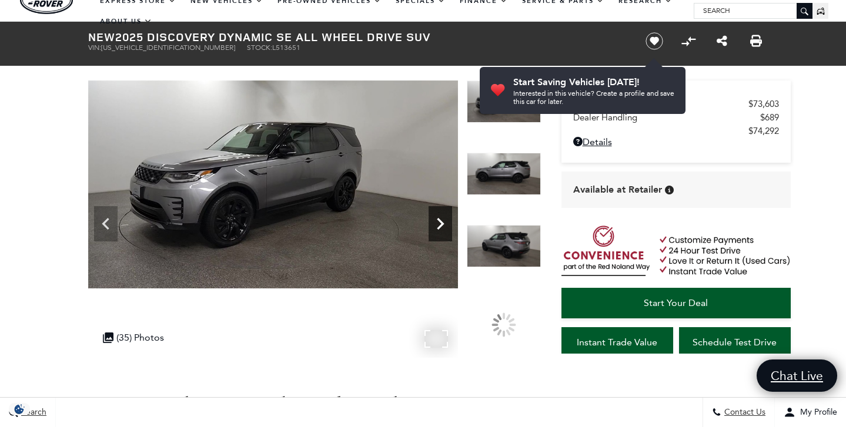
click at [438, 227] on icon "Next" at bounding box center [440, 224] width 7 height 12
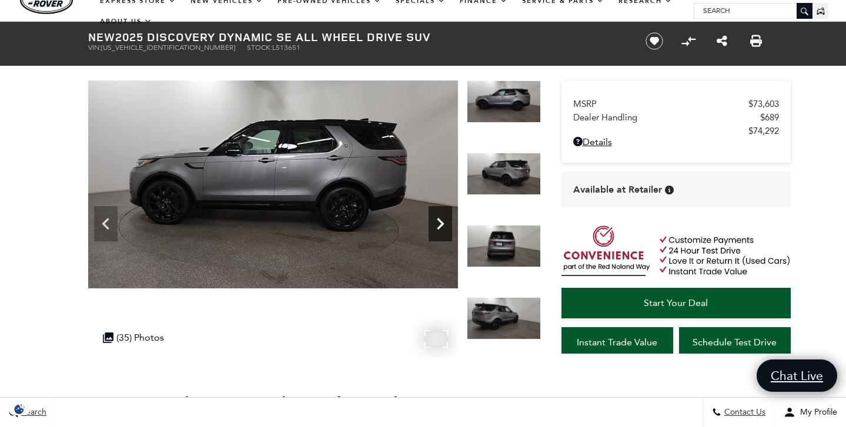
click at [438, 227] on icon "Next" at bounding box center [440, 224] width 7 height 12
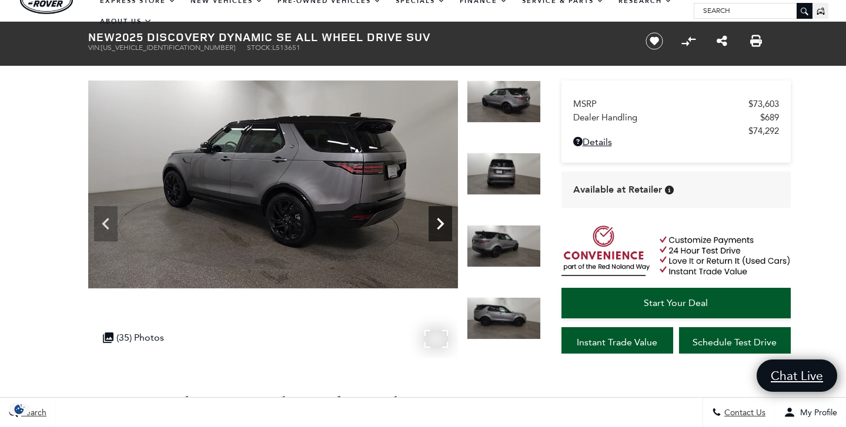
click at [438, 227] on icon "Next" at bounding box center [440, 224] width 7 height 12
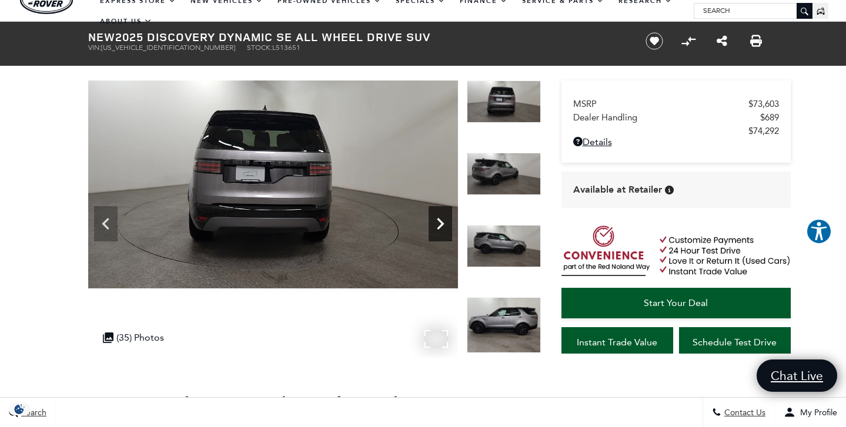
click at [438, 227] on icon "Next" at bounding box center [440, 224] width 7 height 12
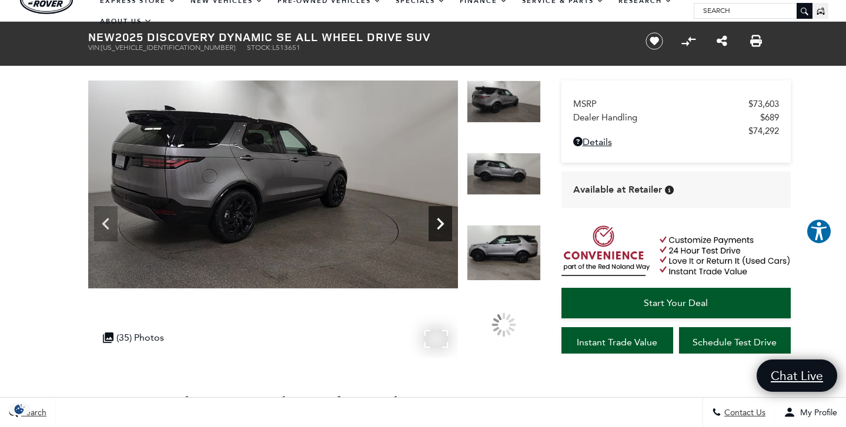
click at [438, 227] on icon "Next" at bounding box center [440, 224] width 7 height 12
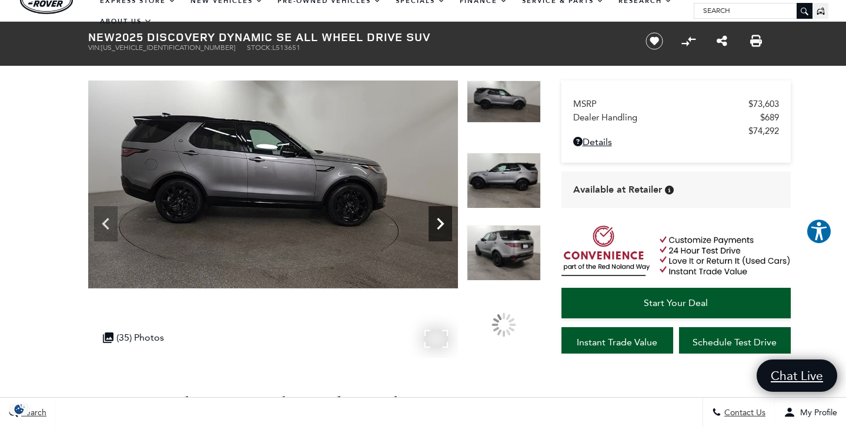
click at [438, 227] on icon "Next" at bounding box center [440, 224] width 7 height 12
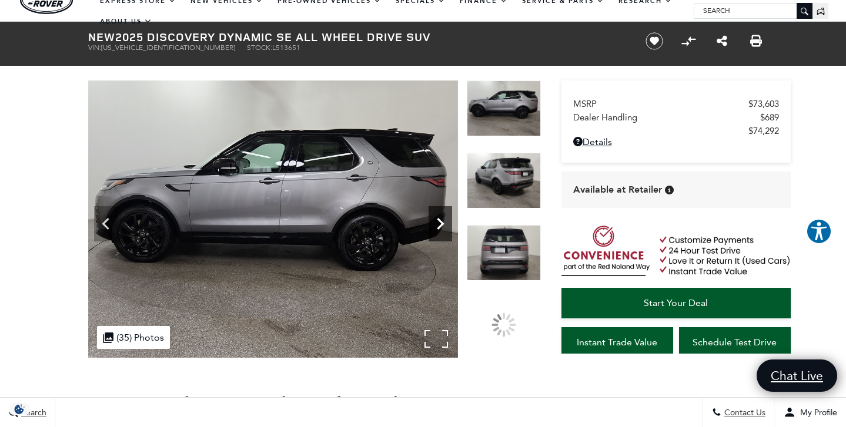
click at [438, 227] on icon "Next" at bounding box center [440, 224] width 7 height 12
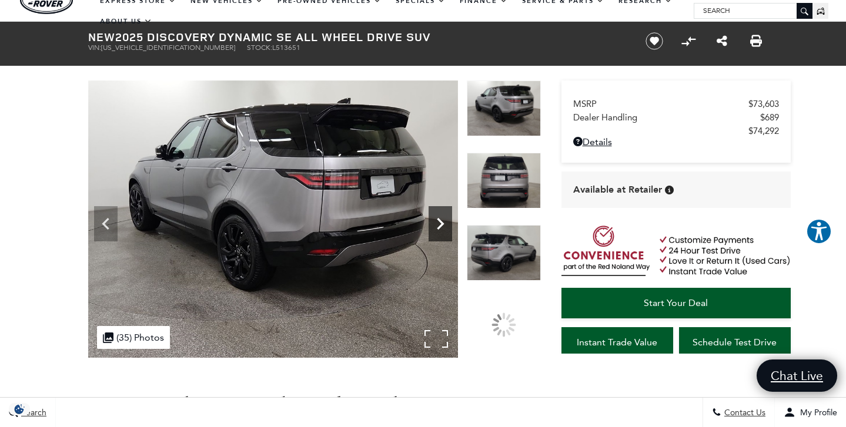
click at [438, 227] on icon "Next" at bounding box center [440, 224] width 7 height 12
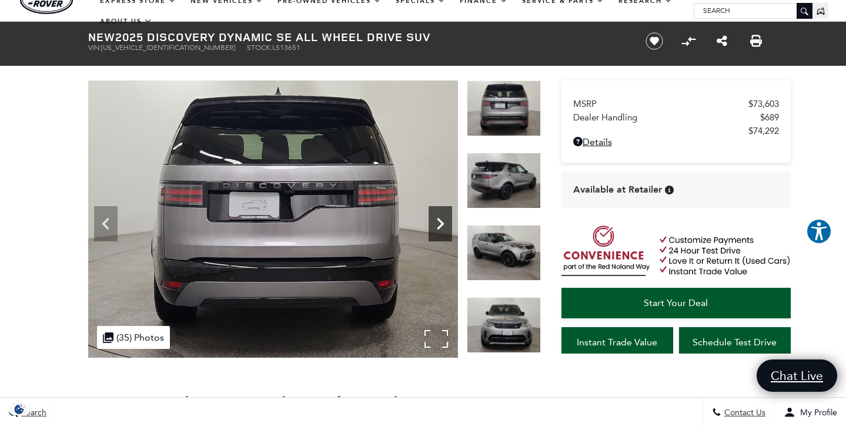
click at [437, 226] on icon "Next" at bounding box center [440, 224] width 24 height 24
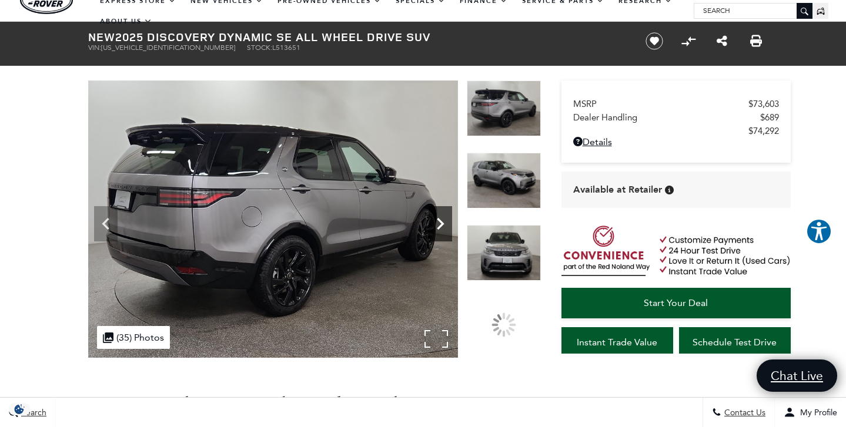
click at [437, 226] on icon "Next" at bounding box center [440, 224] width 24 height 24
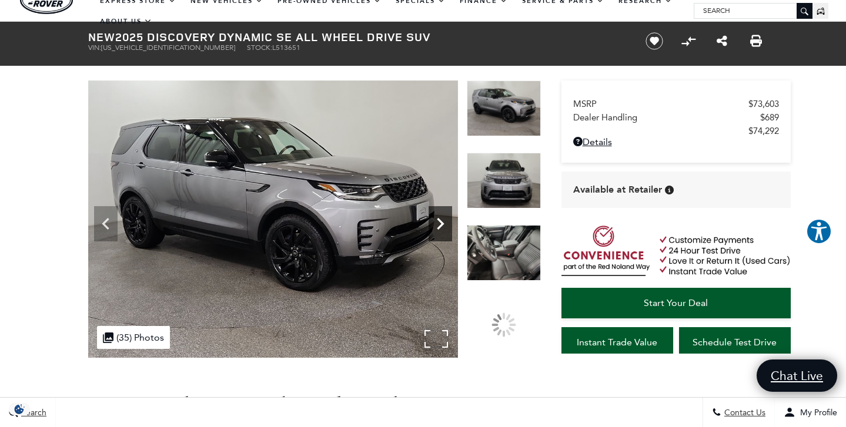
click at [437, 226] on icon "Next" at bounding box center [440, 224] width 24 height 24
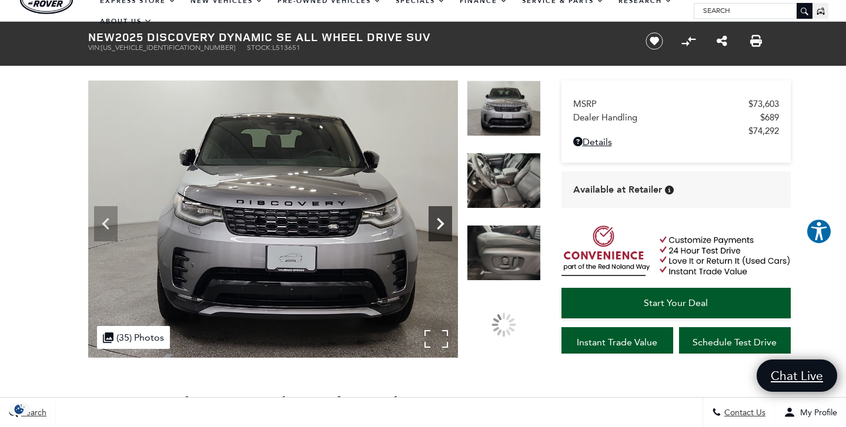
click at [437, 226] on icon "Next" at bounding box center [440, 224] width 24 height 24
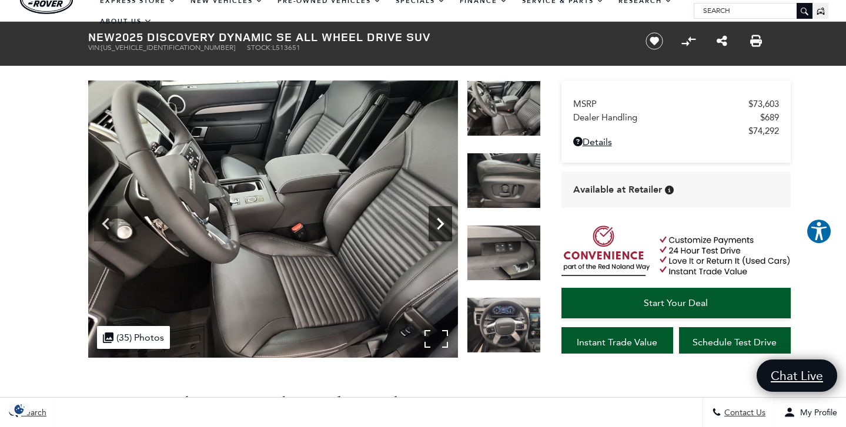
click at [437, 226] on icon "Next" at bounding box center [440, 224] width 24 height 24
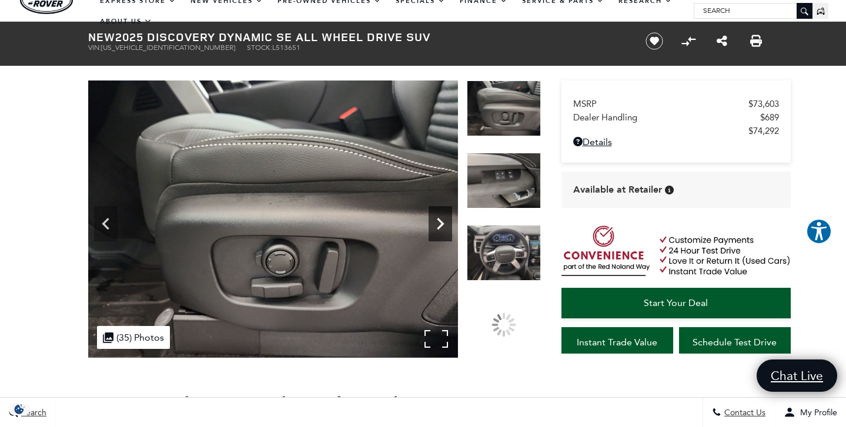
click at [437, 226] on icon "Next" at bounding box center [440, 224] width 24 height 24
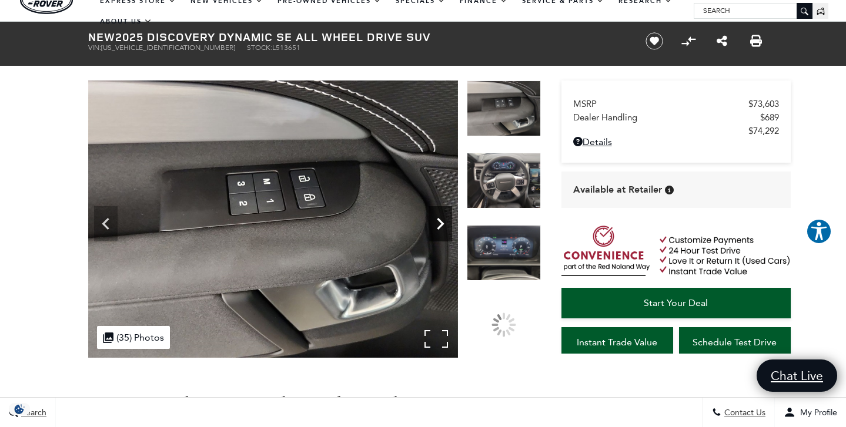
click at [437, 226] on icon "Next" at bounding box center [440, 224] width 24 height 24
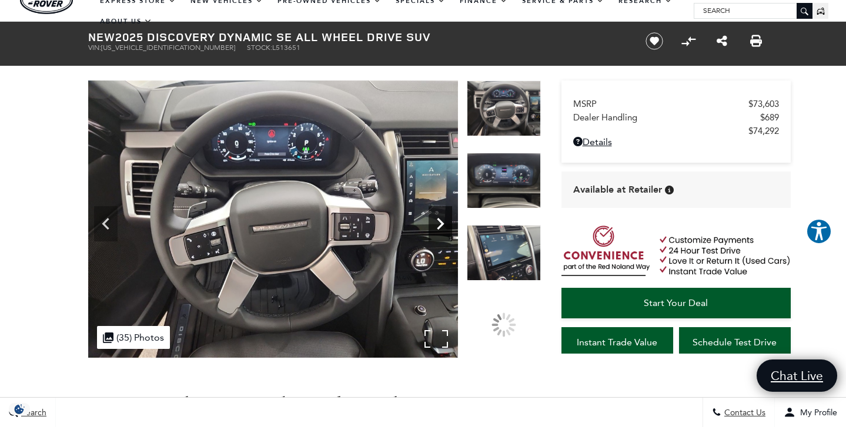
click at [437, 226] on icon "Next" at bounding box center [440, 224] width 24 height 24
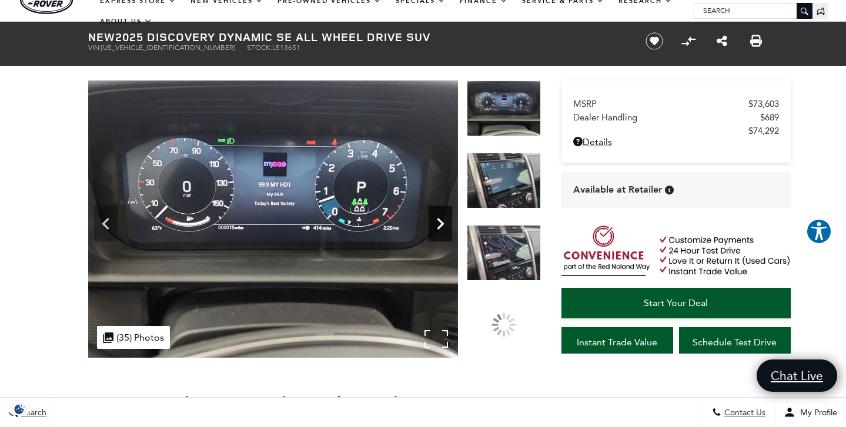
click at [437, 226] on icon "Next" at bounding box center [440, 224] width 24 height 24
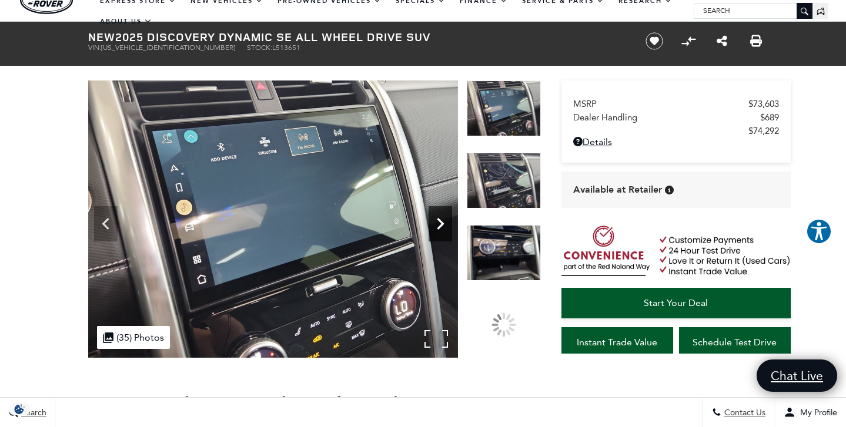
click at [437, 226] on icon "Next" at bounding box center [440, 224] width 24 height 24
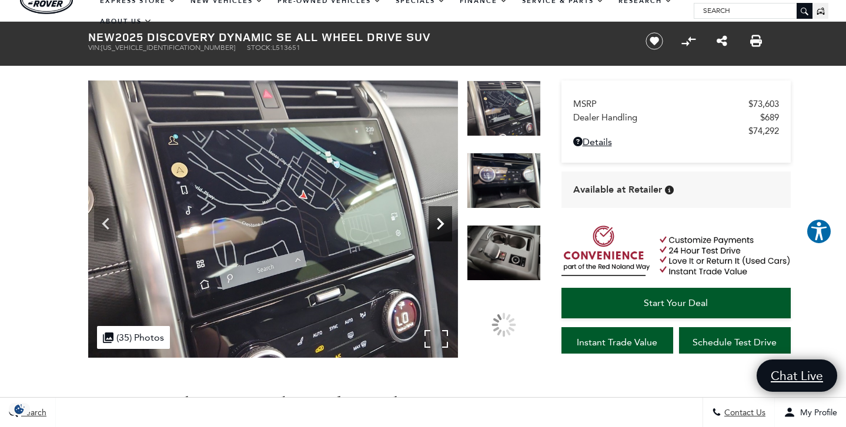
click at [437, 226] on icon "Next" at bounding box center [440, 224] width 24 height 24
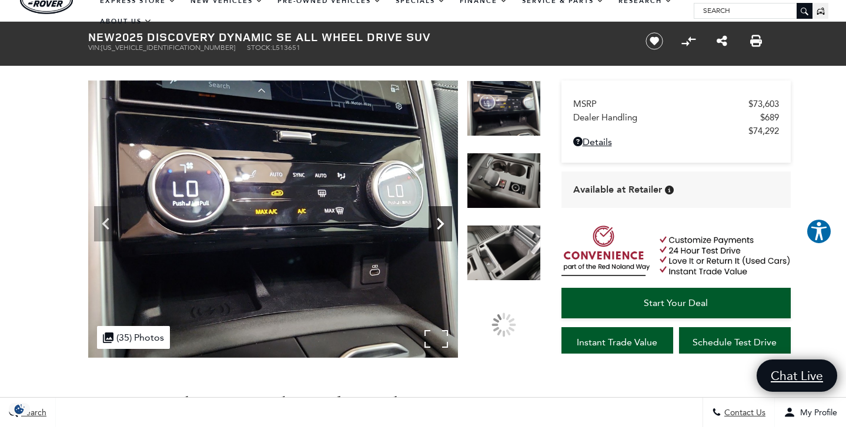
click at [437, 226] on icon "Next" at bounding box center [440, 224] width 24 height 24
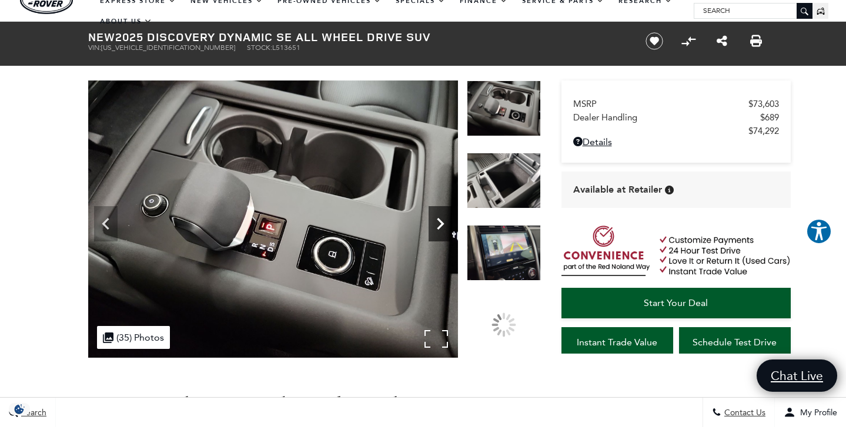
click at [437, 226] on icon "Next" at bounding box center [440, 224] width 24 height 24
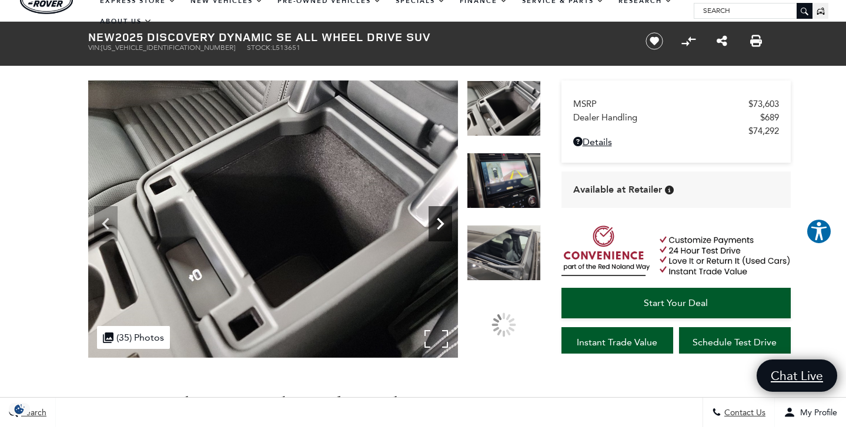
click at [437, 226] on icon "Next" at bounding box center [440, 224] width 24 height 24
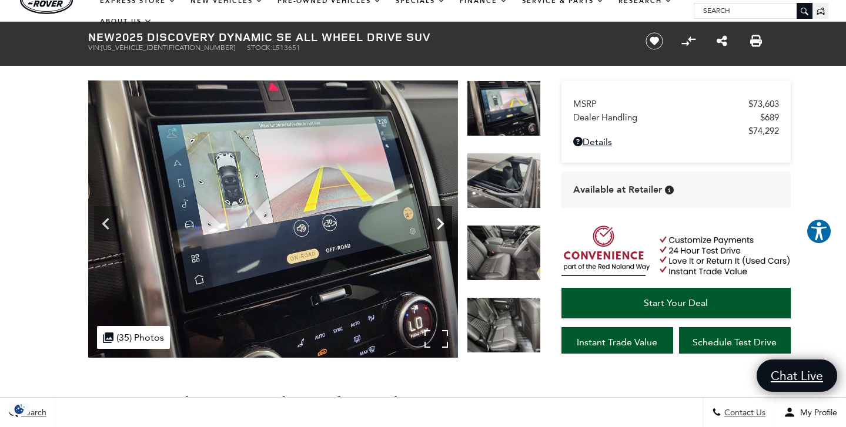
click at [437, 226] on icon "Next" at bounding box center [440, 224] width 24 height 24
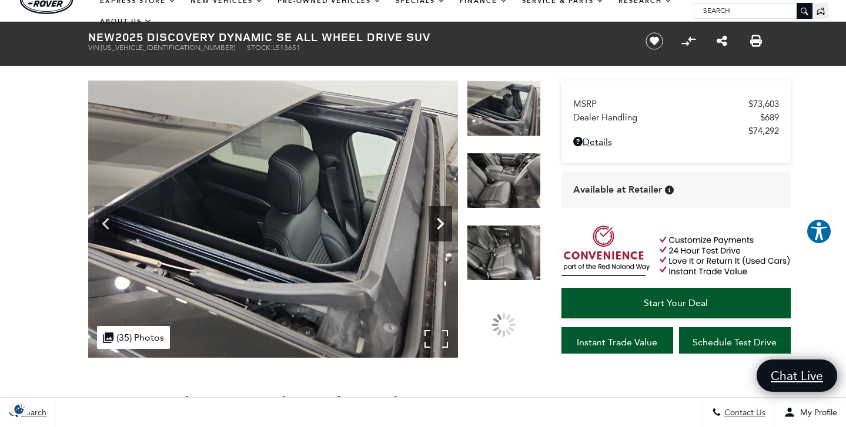
click at [437, 226] on icon "Next" at bounding box center [440, 224] width 24 height 24
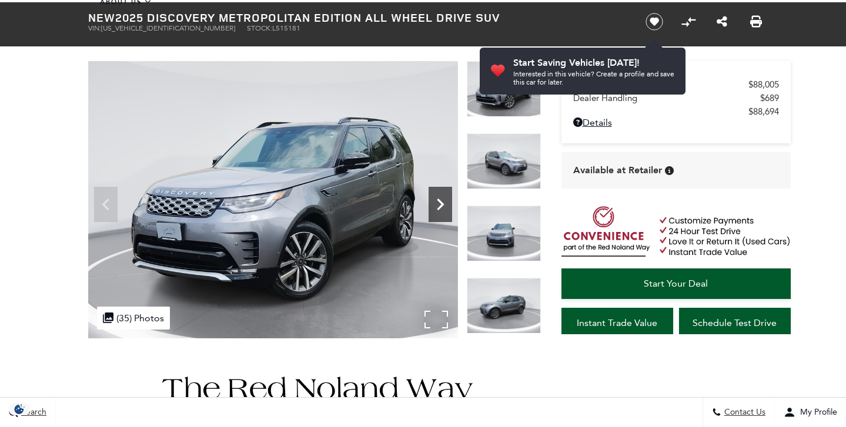
click at [441, 200] on icon "Next" at bounding box center [440, 205] width 24 height 24
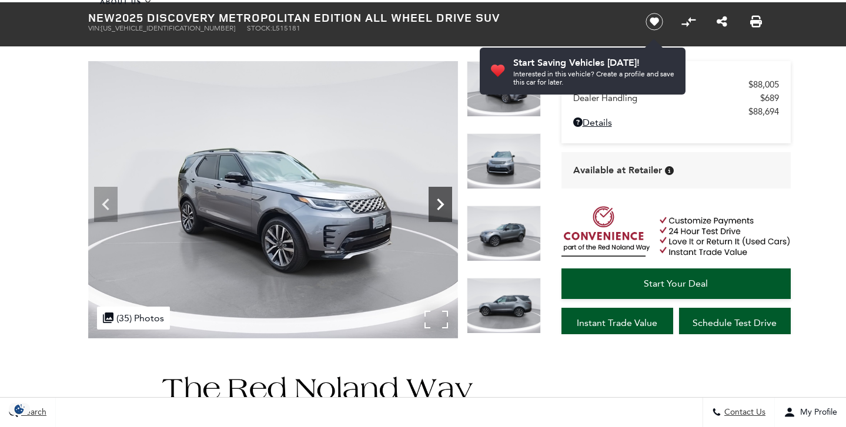
click at [441, 200] on icon "Next" at bounding box center [440, 205] width 24 height 24
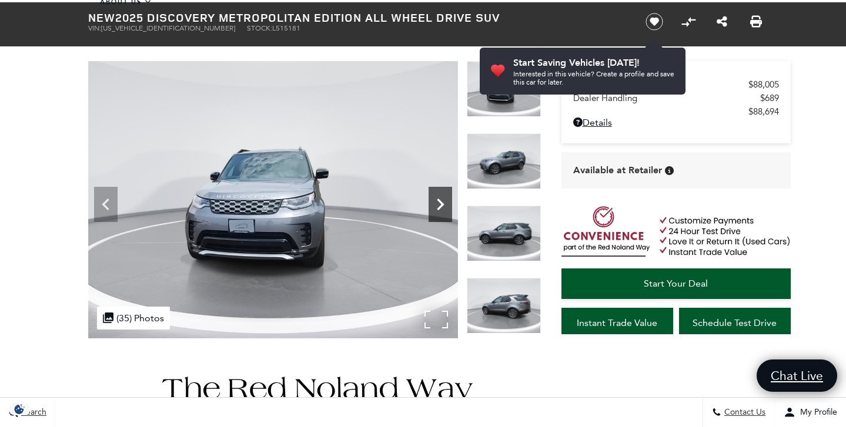
click at [441, 200] on icon "Next" at bounding box center [440, 205] width 24 height 24
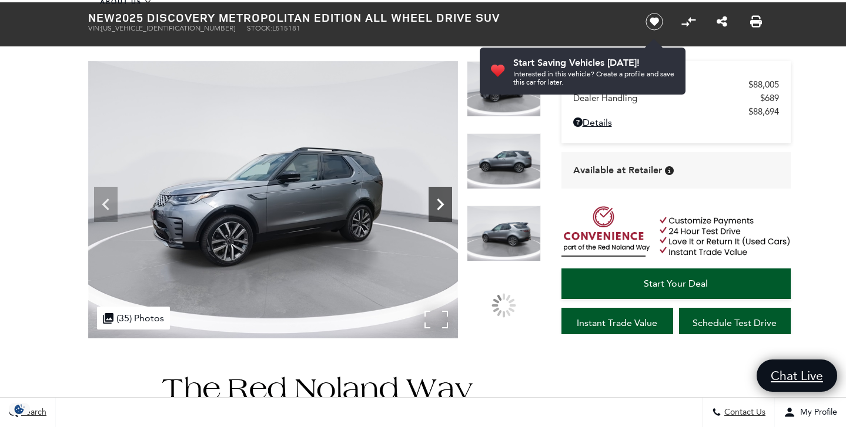
click at [441, 200] on icon "Next" at bounding box center [440, 205] width 24 height 24
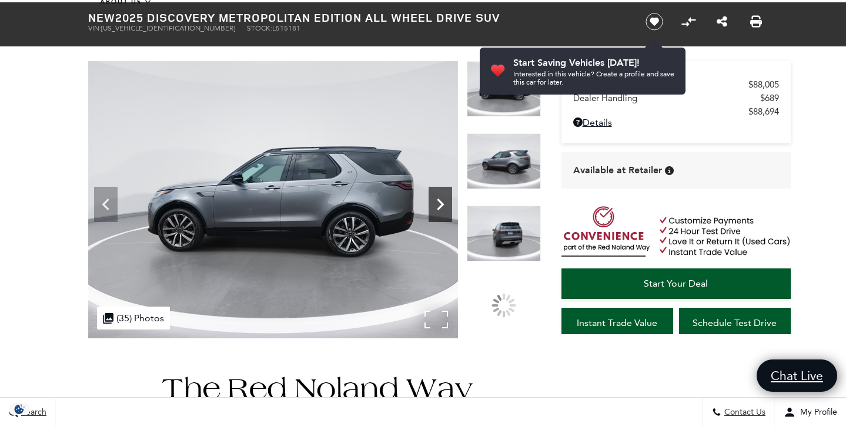
click at [441, 200] on icon "Next" at bounding box center [440, 205] width 24 height 24
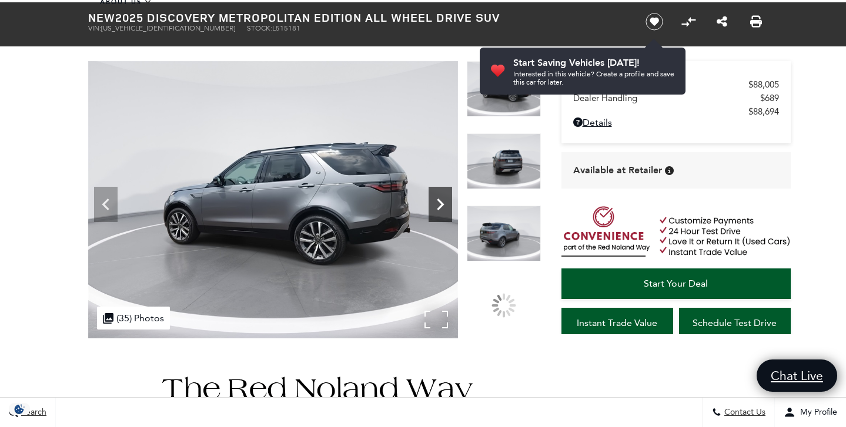
click at [441, 200] on icon "Next" at bounding box center [440, 205] width 24 height 24
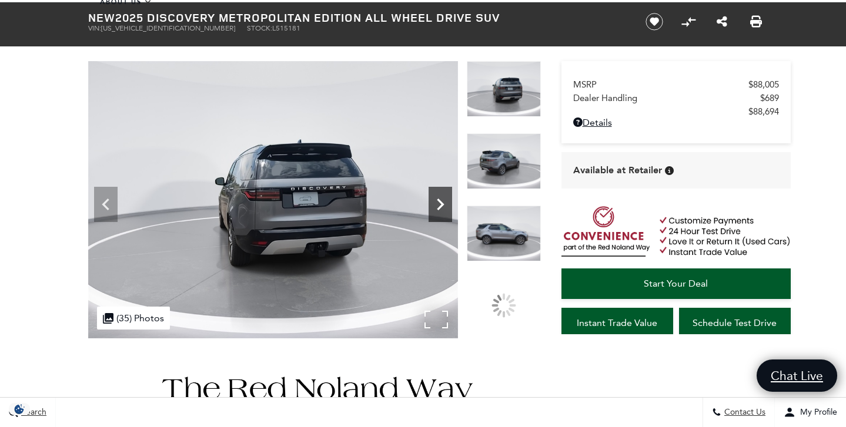
click at [441, 200] on icon "Next" at bounding box center [440, 205] width 24 height 24
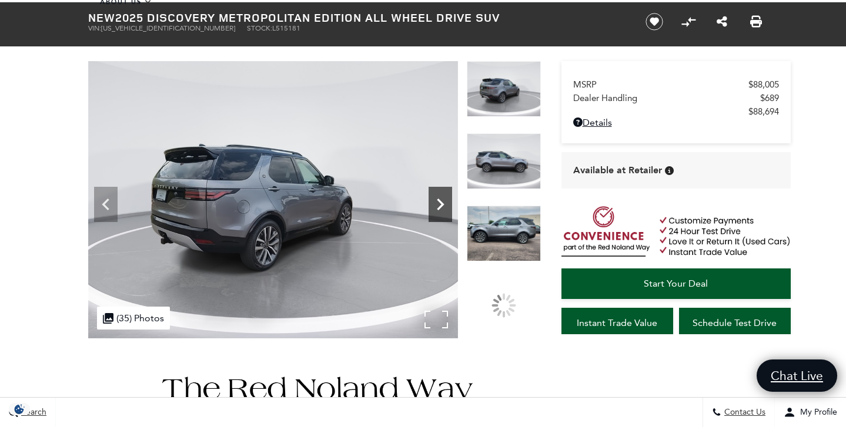
click at [441, 200] on icon "Next" at bounding box center [440, 205] width 24 height 24
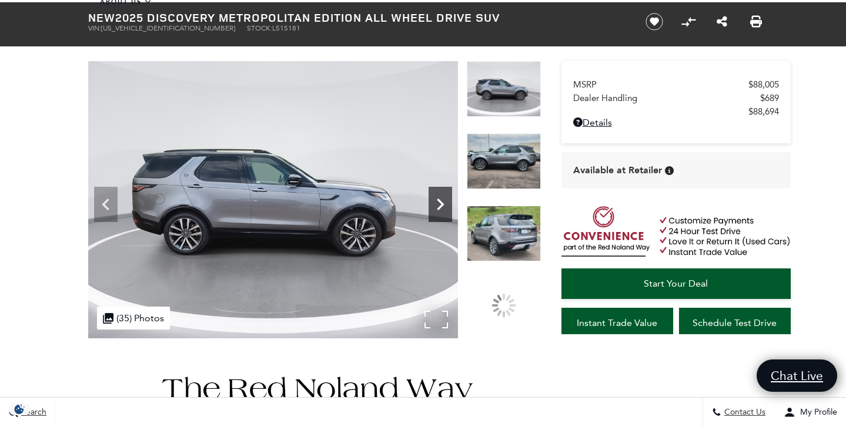
click at [441, 200] on icon "Next" at bounding box center [440, 205] width 24 height 24
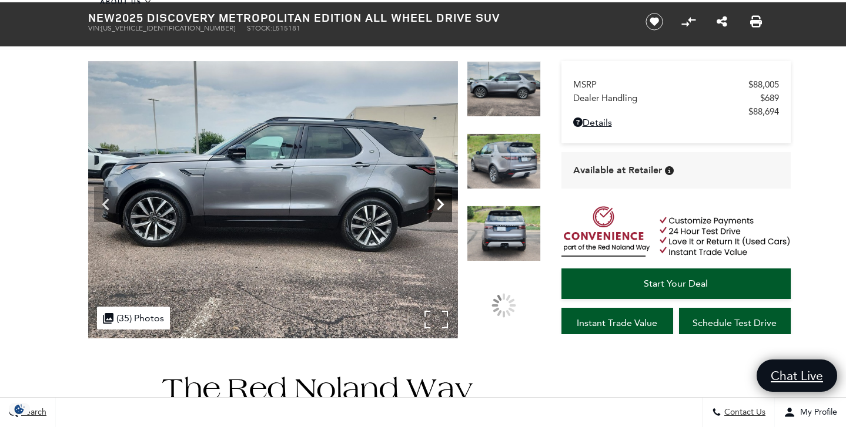
click at [441, 200] on icon "Next" at bounding box center [440, 205] width 24 height 24
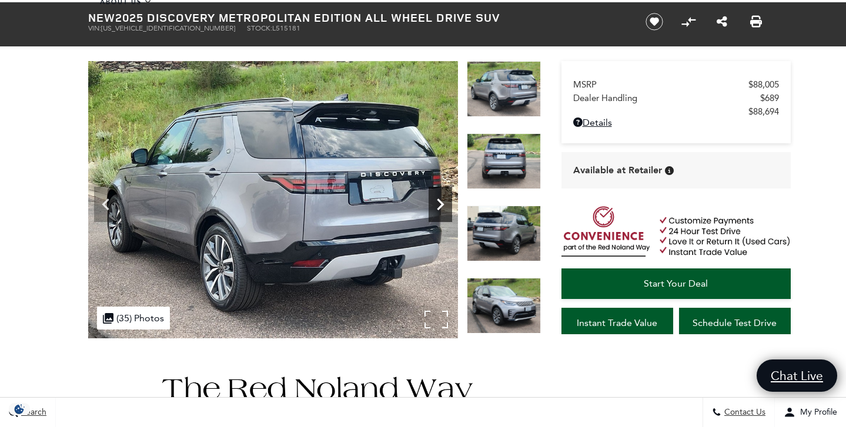
click at [441, 200] on icon "Next" at bounding box center [440, 205] width 24 height 24
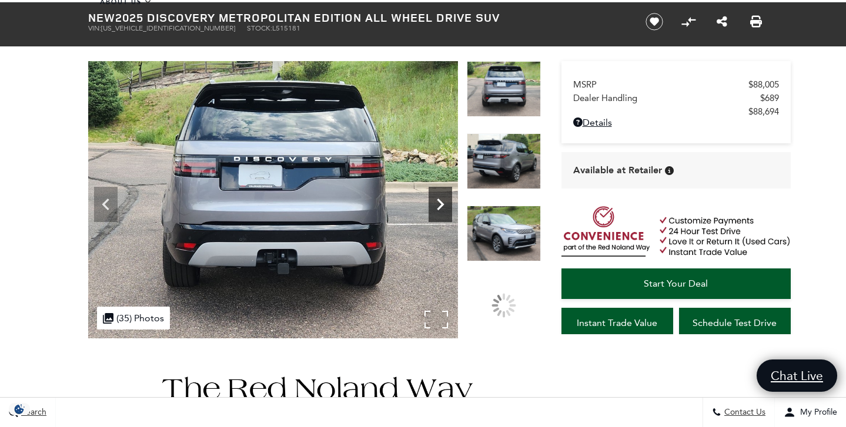
click at [441, 200] on icon "Next" at bounding box center [440, 205] width 24 height 24
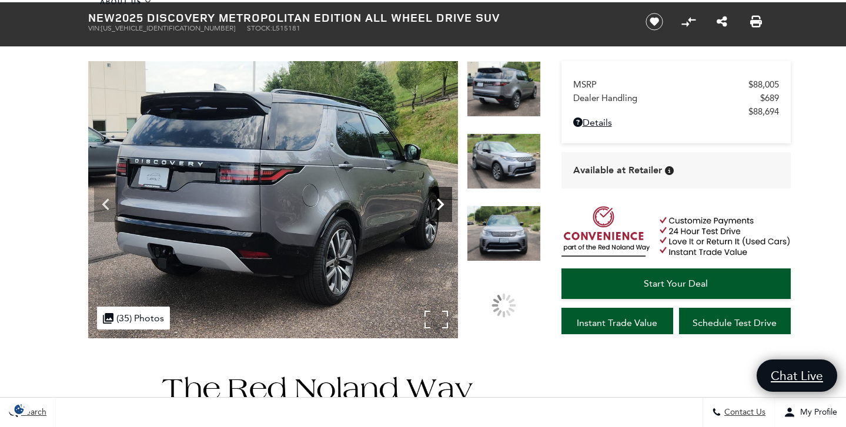
click at [441, 200] on icon "Next" at bounding box center [440, 205] width 24 height 24
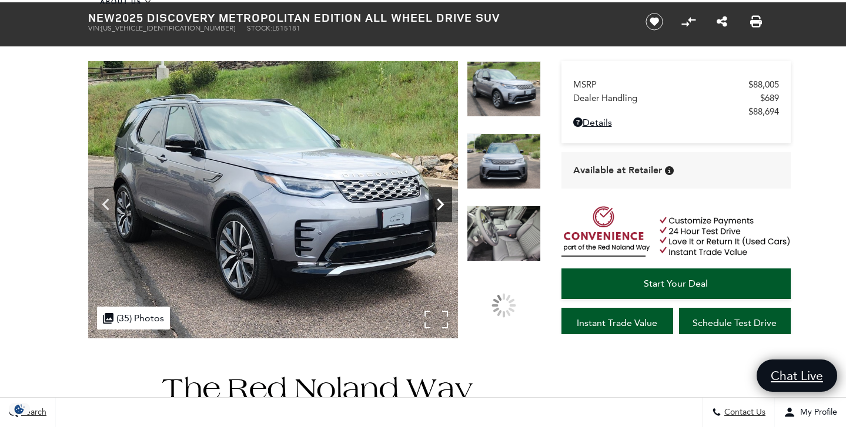
click at [441, 200] on icon "Next" at bounding box center [440, 205] width 24 height 24
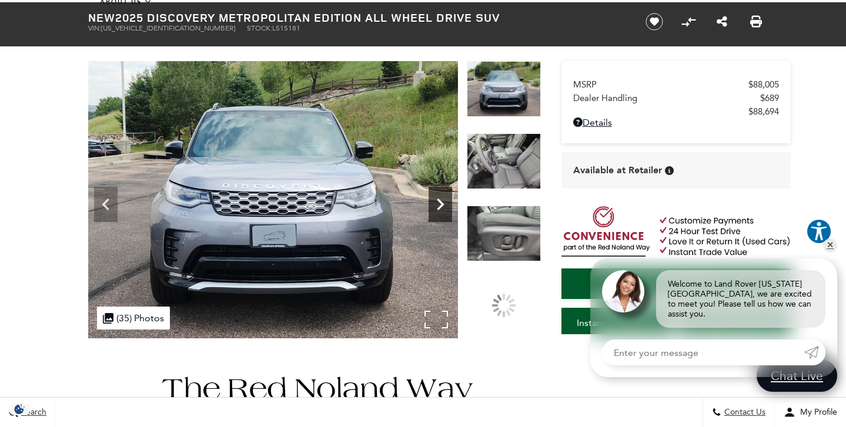
click at [441, 200] on icon "Next" at bounding box center [440, 205] width 24 height 24
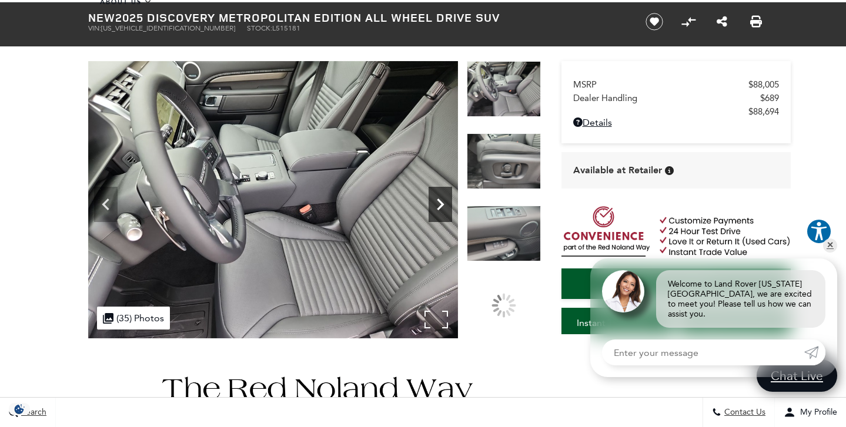
click at [441, 200] on icon "Next" at bounding box center [440, 205] width 24 height 24
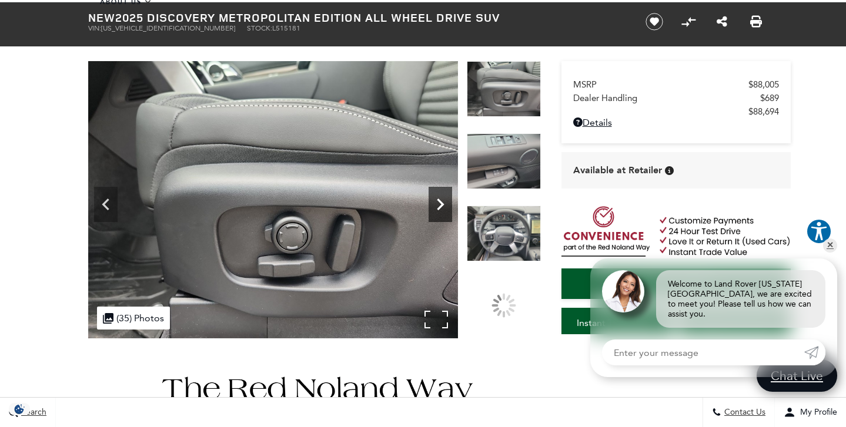
click at [441, 200] on icon "Next" at bounding box center [440, 205] width 24 height 24
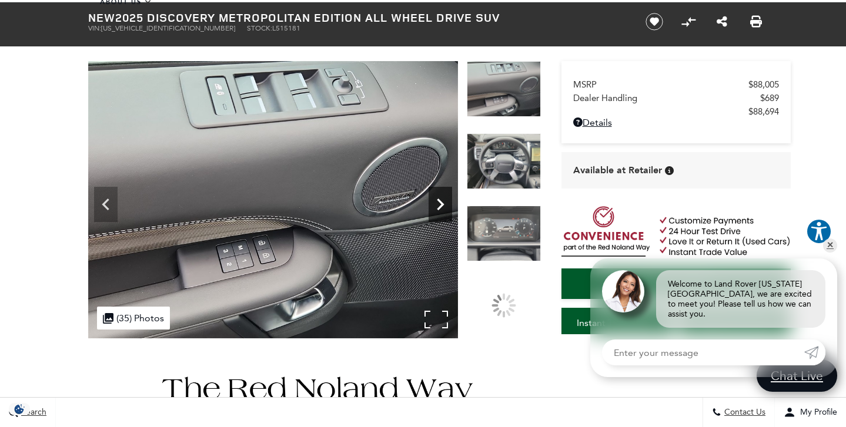
click at [441, 200] on icon "Next" at bounding box center [440, 205] width 24 height 24
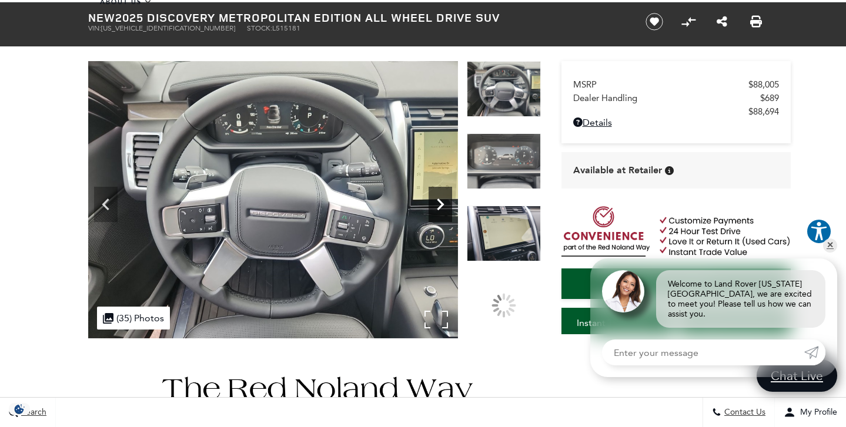
click at [441, 200] on icon "Next" at bounding box center [440, 205] width 24 height 24
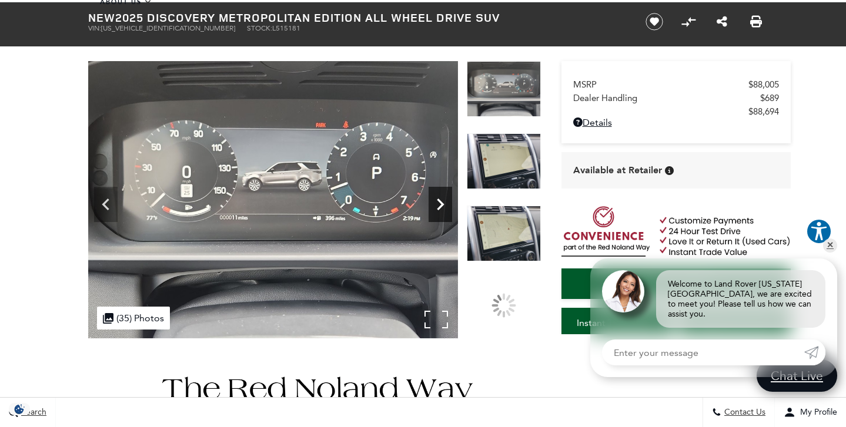
click at [441, 200] on icon "Next" at bounding box center [440, 205] width 24 height 24
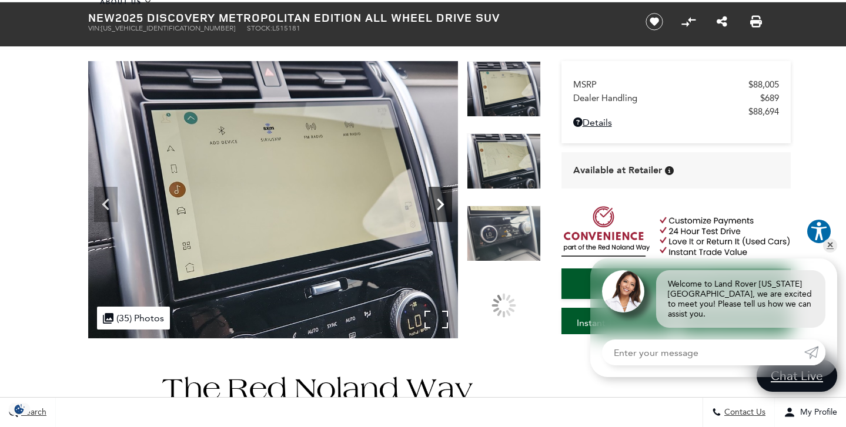
click at [441, 200] on icon "Next" at bounding box center [440, 205] width 24 height 24
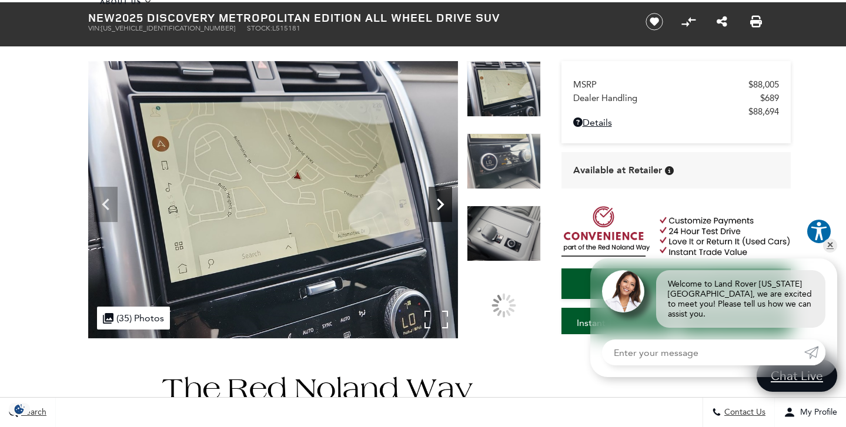
click at [441, 200] on icon "Next" at bounding box center [440, 205] width 24 height 24
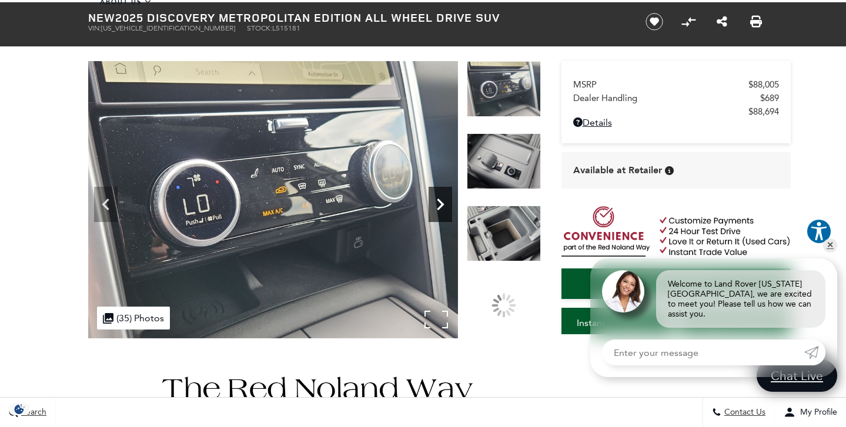
click at [441, 200] on icon "Next" at bounding box center [440, 205] width 24 height 24
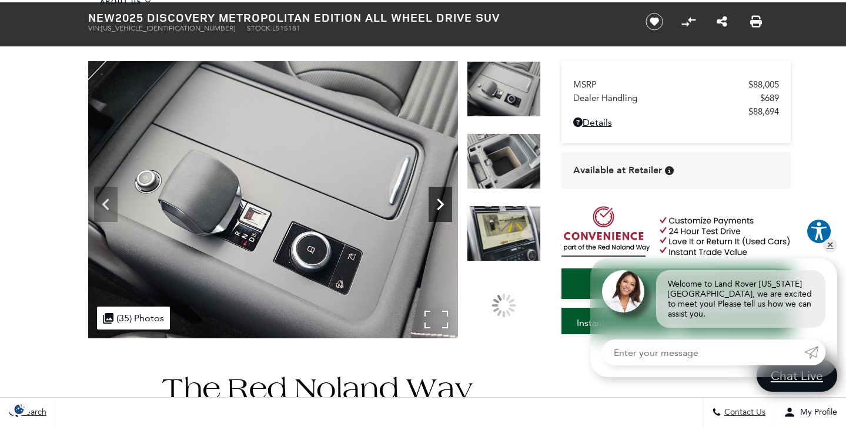
click at [441, 200] on icon "Next" at bounding box center [440, 205] width 24 height 24
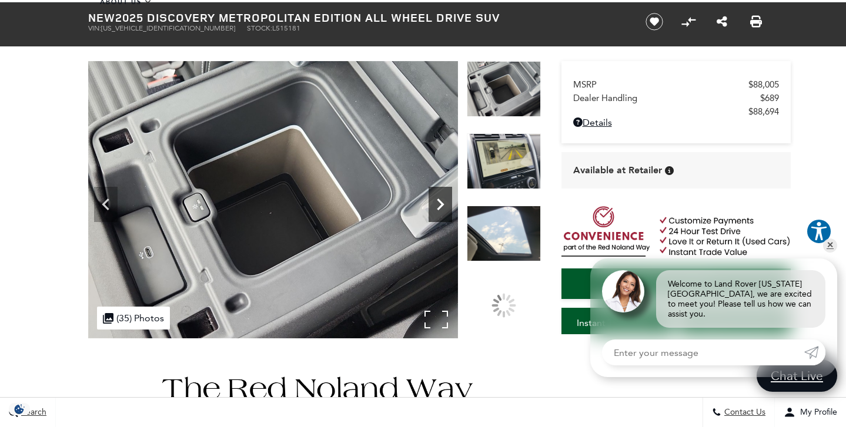
click at [441, 200] on icon "Next" at bounding box center [440, 205] width 24 height 24
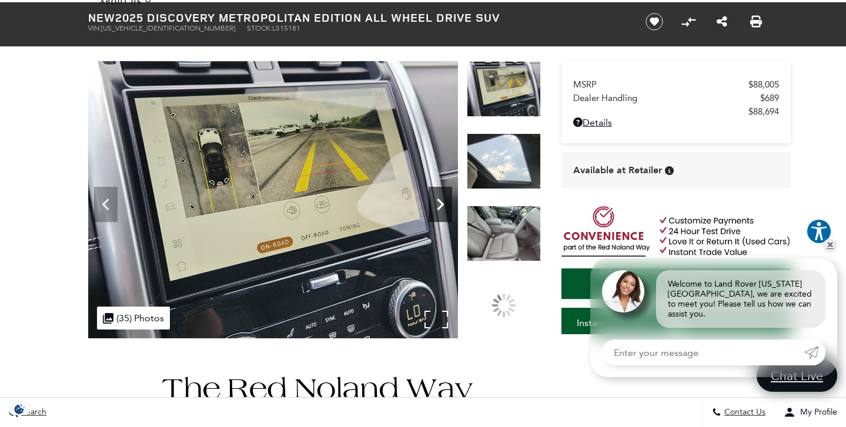
click at [441, 200] on icon "Next" at bounding box center [440, 205] width 24 height 24
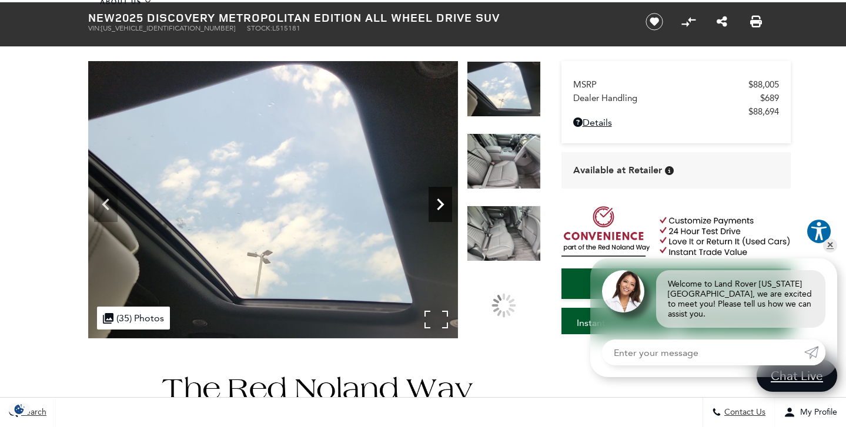
click at [441, 200] on icon "Next" at bounding box center [440, 205] width 24 height 24
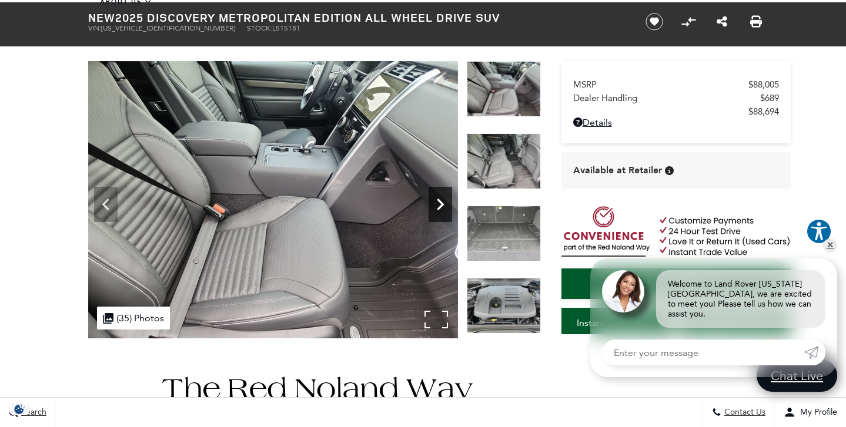
click at [441, 200] on icon "Next" at bounding box center [440, 205] width 24 height 24
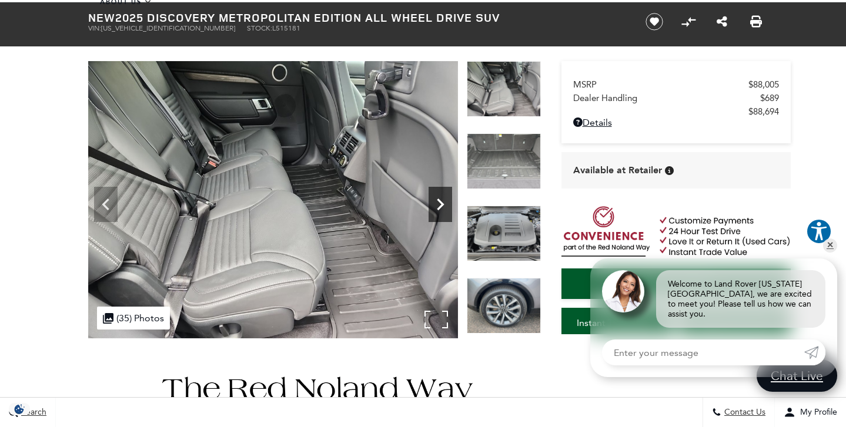
click at [441, 200] on icon "Next" at bounding box center [440, 205] width 24 height 24
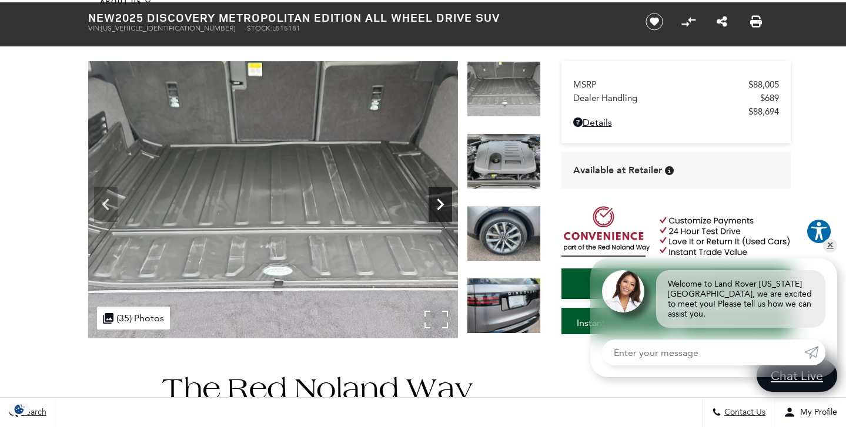
click at [441, 200] on icon "Next" at bounding box center [440, 205] width 24 height 24
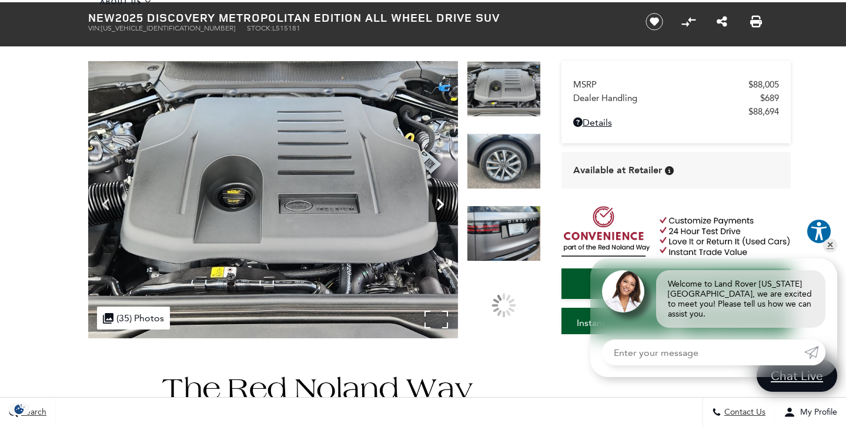
click at [441, 200] on icon "Next" at bounding box center [440, 205] width 24 height 24
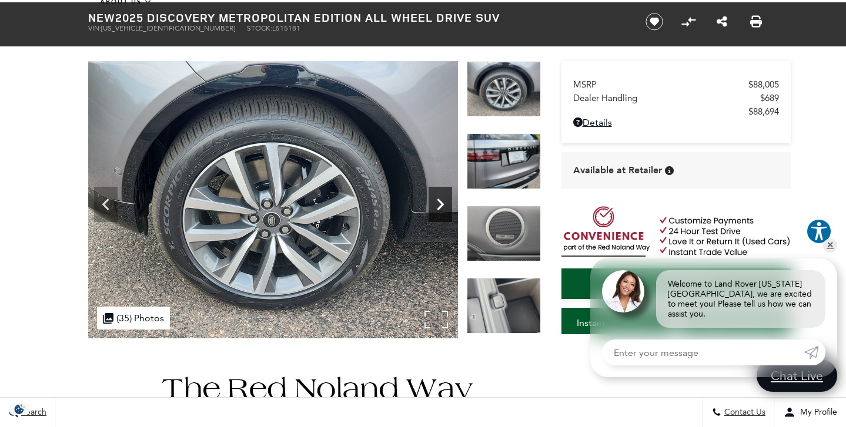
click at [441, 200] on icon "Next" at bounding box center [440, 205] width 24 height 24
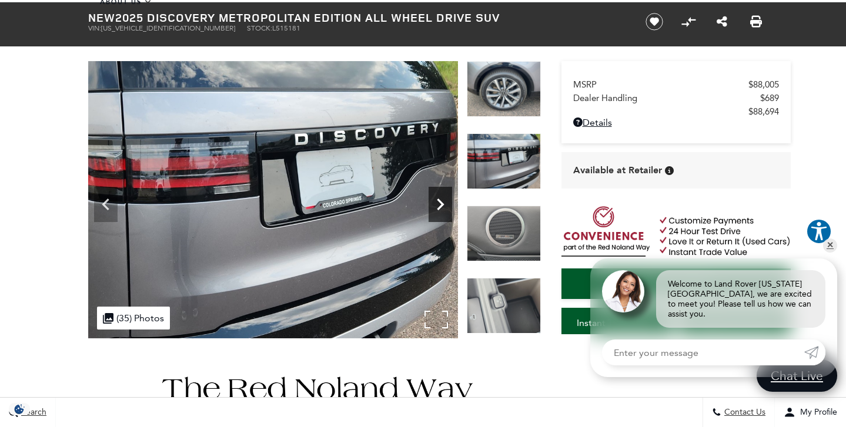
click at [441, 200] on icon "Next" at bounding box center [440, 205] width 24 height 24
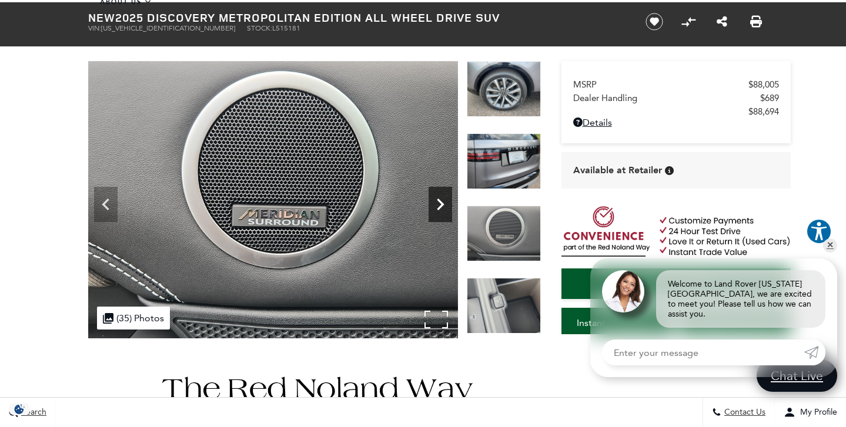
click at [441, 200] on icon "Next" at bounding box center [440, 205] width 24 height 24
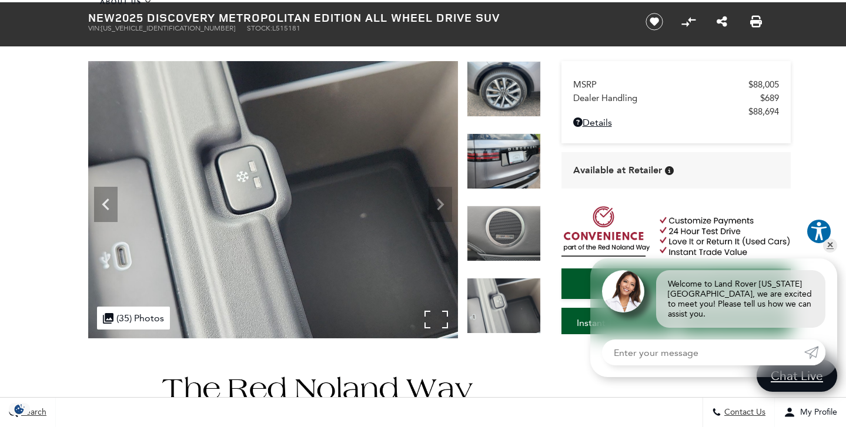
click at [441, 200] on img at bounding box center [273, 199] width 370 height 277
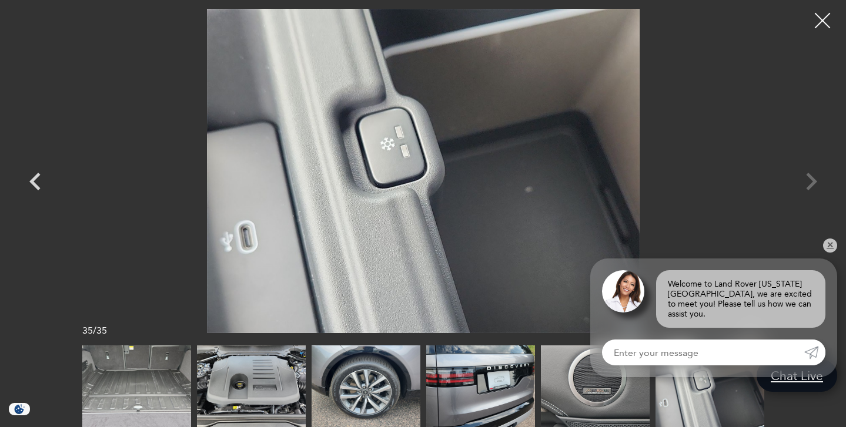
click at [822, 22] on div at bounding box center [822, 20] width 31 height 31
